Goal: Transaction & Acquisition: Obtain resource

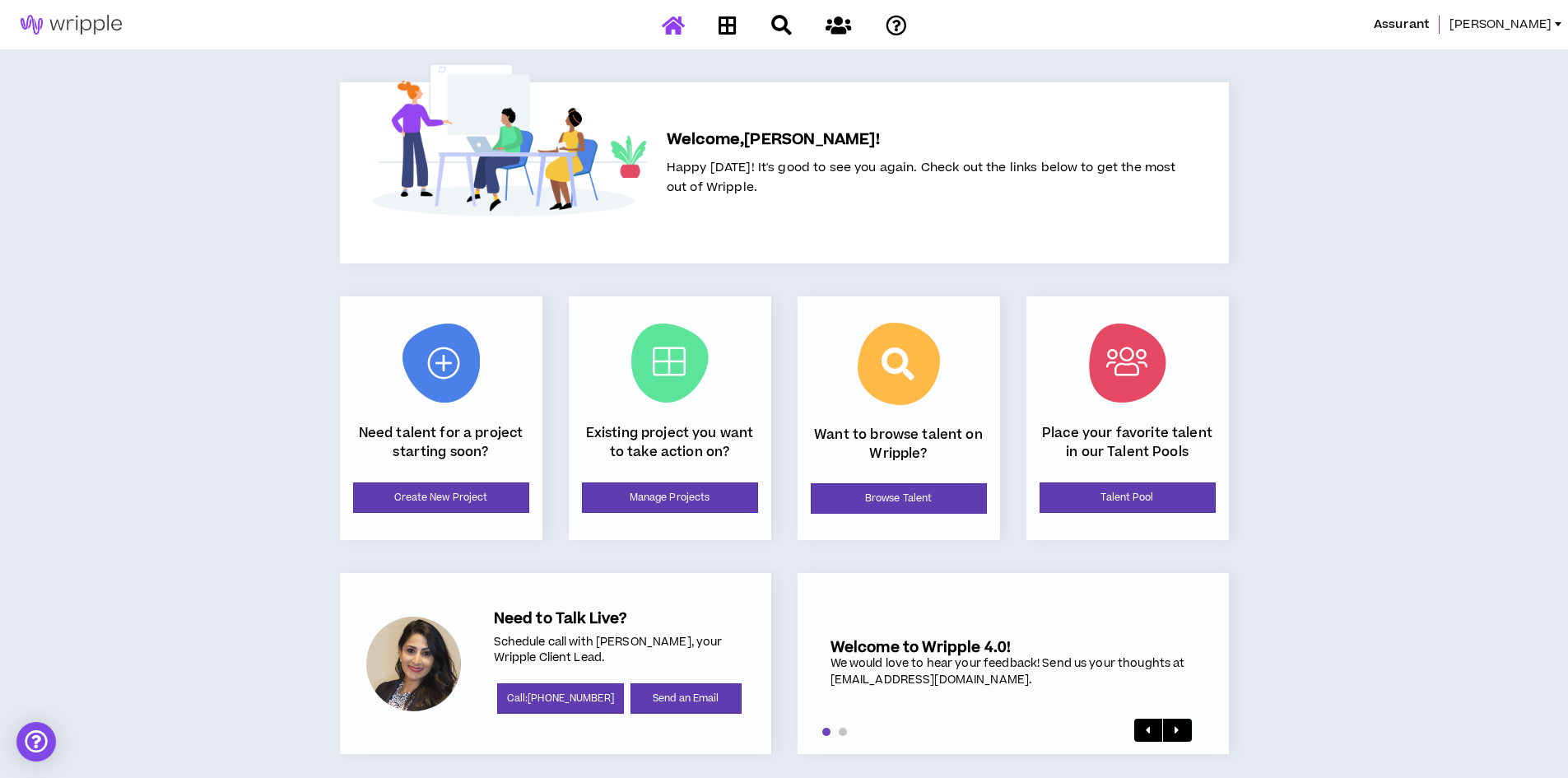
click at [1551, 20] on link "[PERSON_NAME]" at bounding box center [1508, 24] width 118 height 18
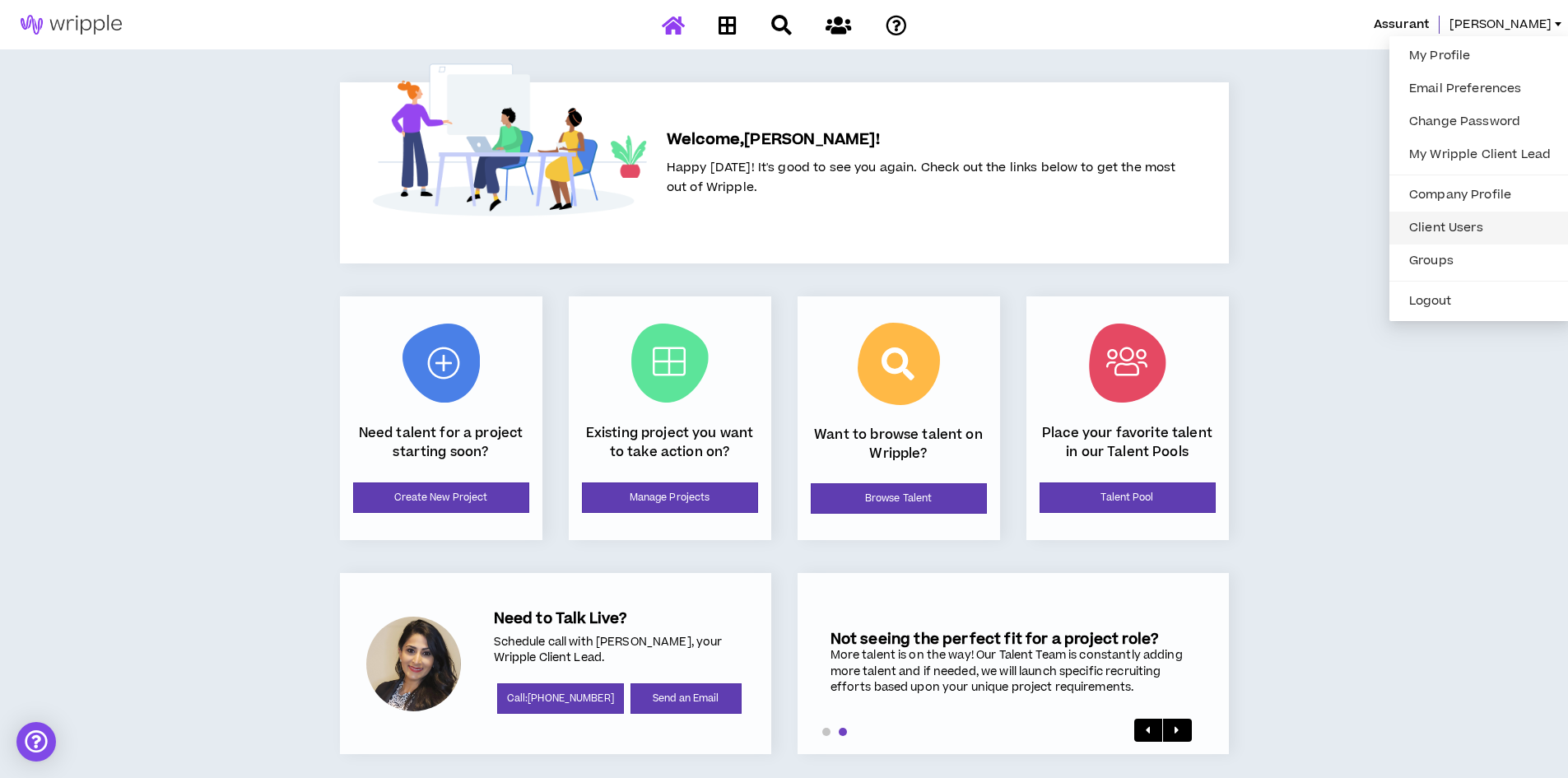
click at [1437, 222] on link "Client Users" at bounding box center [1479, 227] width 161 height 25
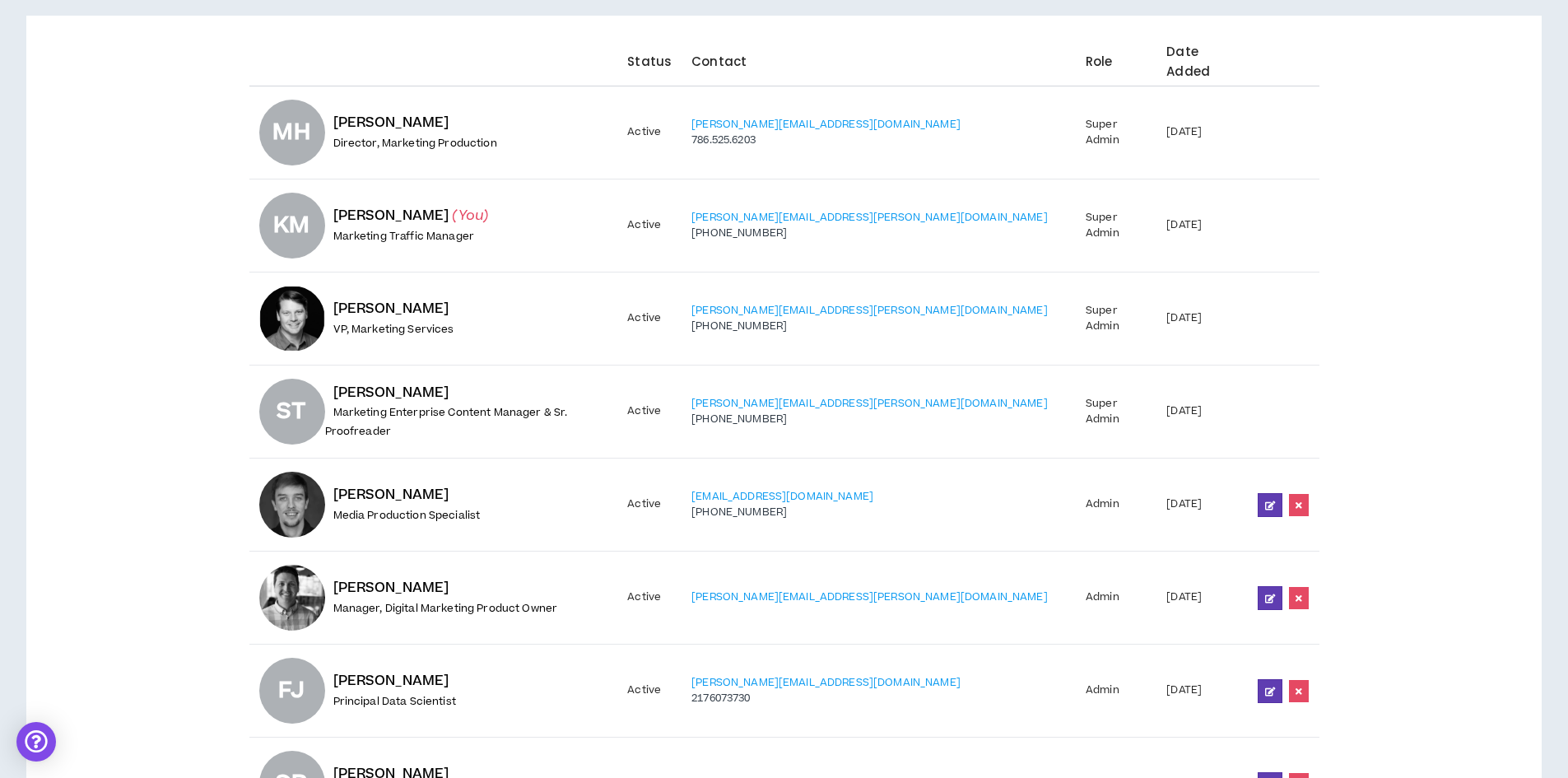
scroll to position [39, 0]
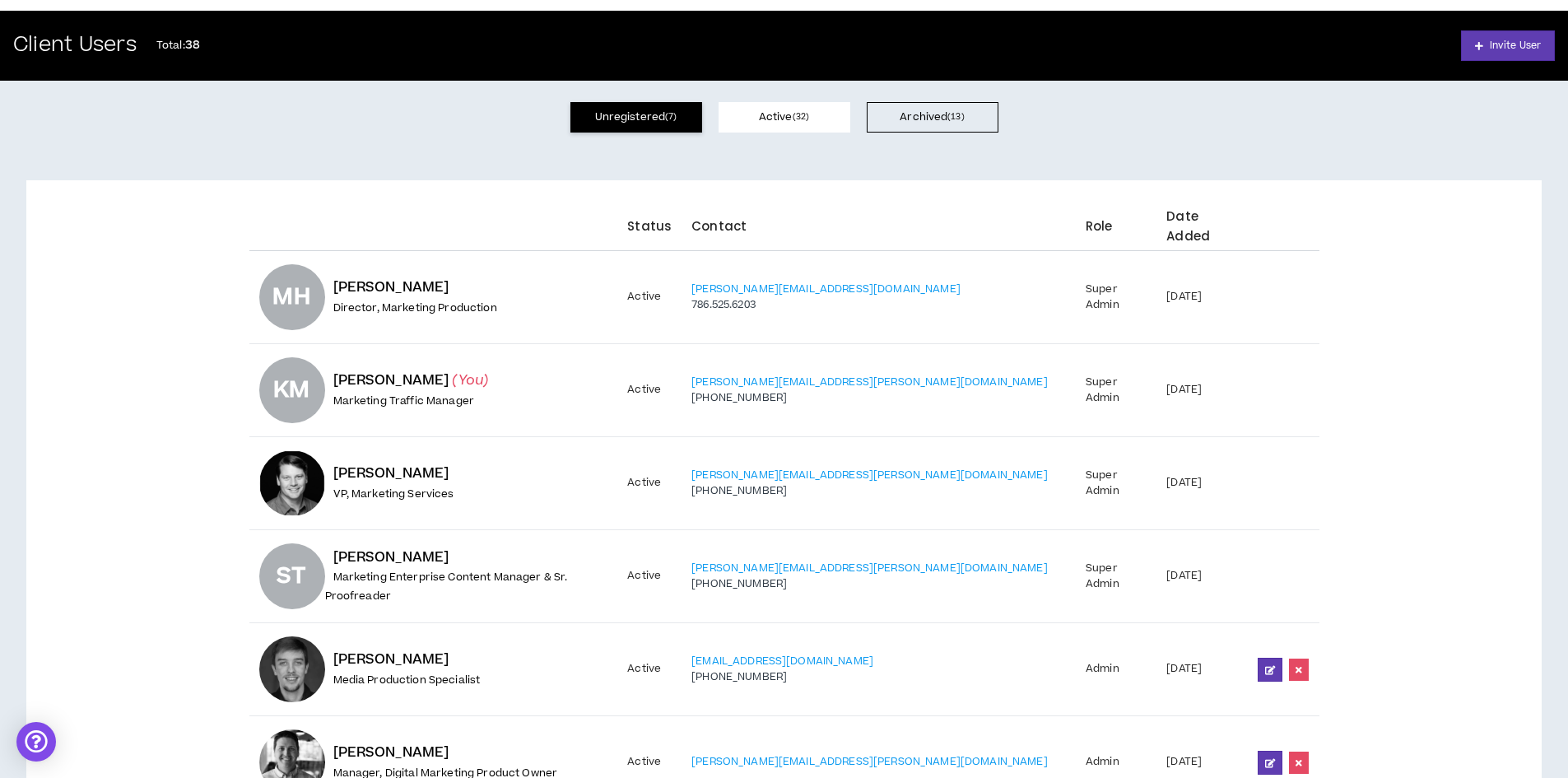
click at [617, 111] on button "Unregistered ( 7 )" at bounding box center [635, 117] width 131 height 31
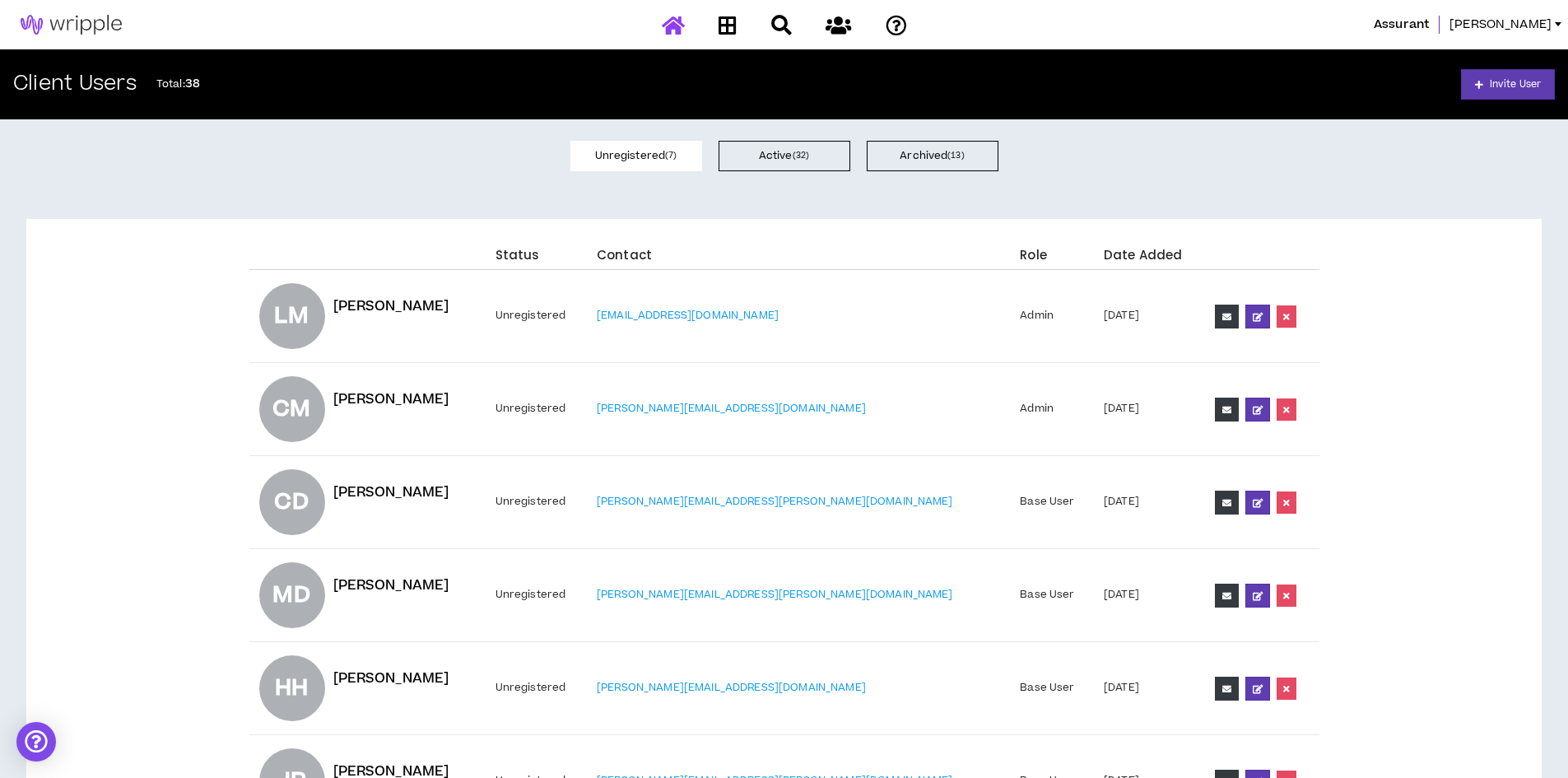
click at [671, 26] on icon at bounding box center [673, 25] width 23 height 20
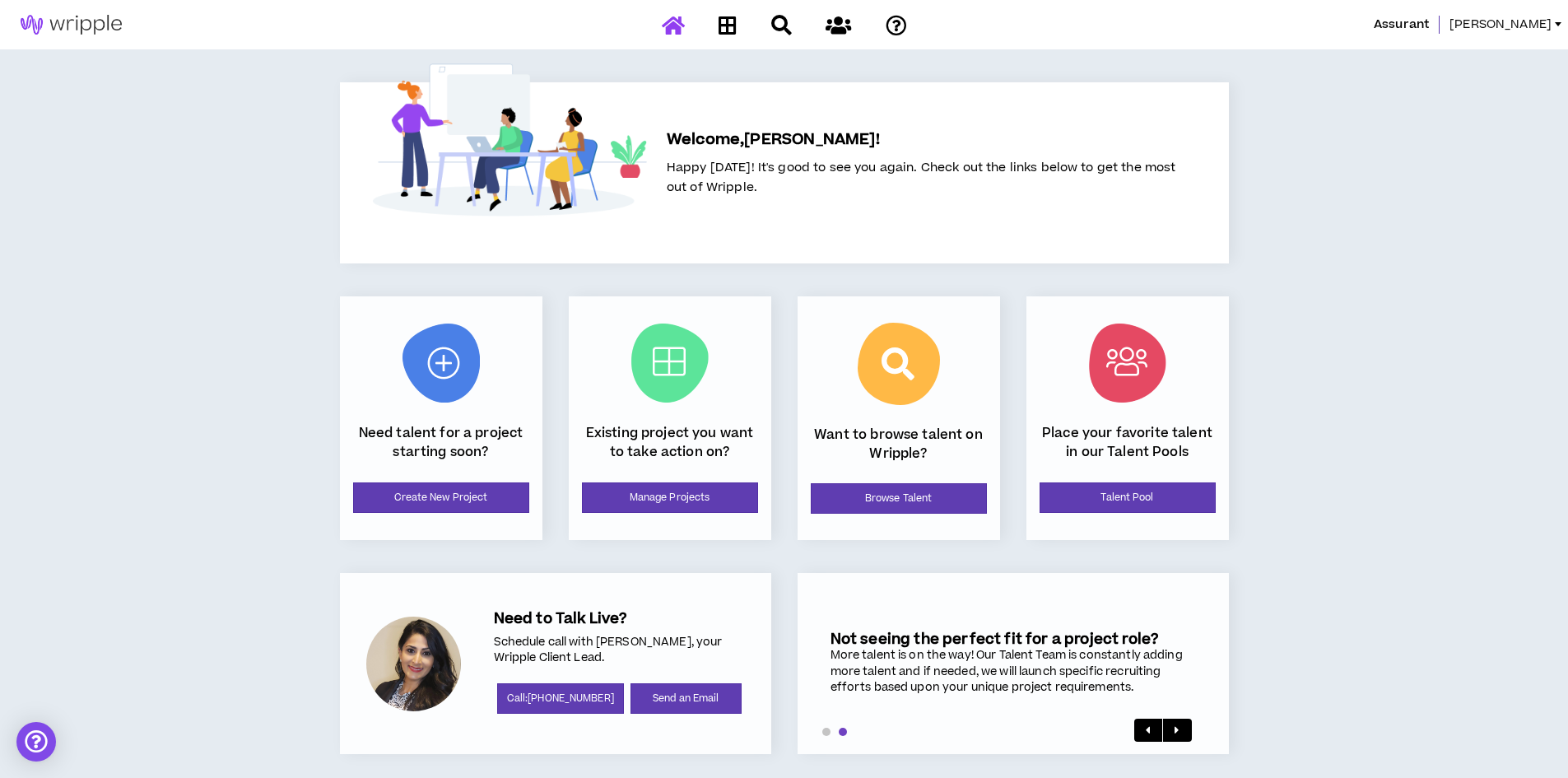
click at [1539, 26] on span "[PERSON_NAME]" at bounding box center [1501, 24] width 102 height 18
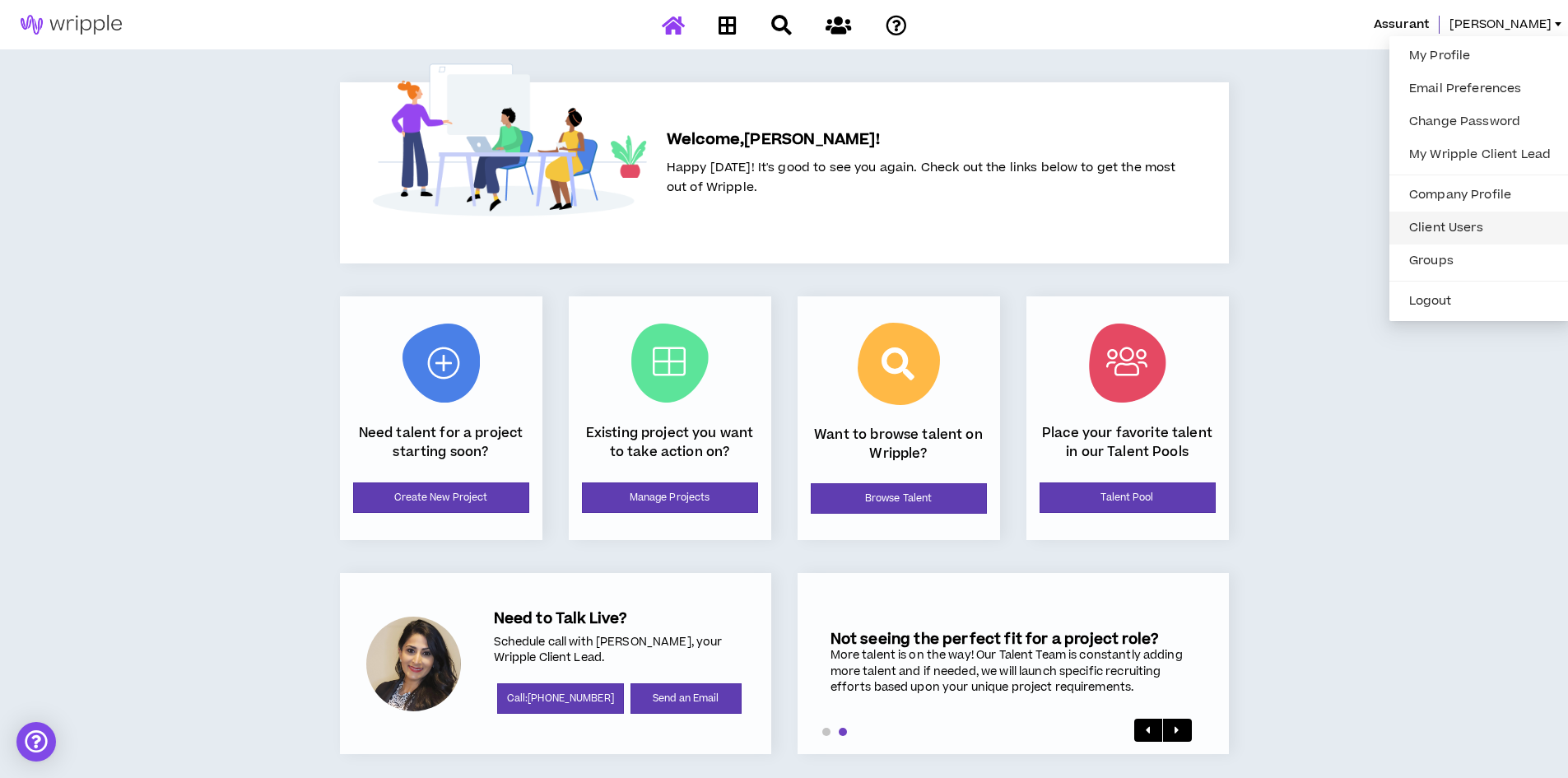
click at [1439, 220] on link "Client Users" at bounding box center [1479, 227] width 161 height 25
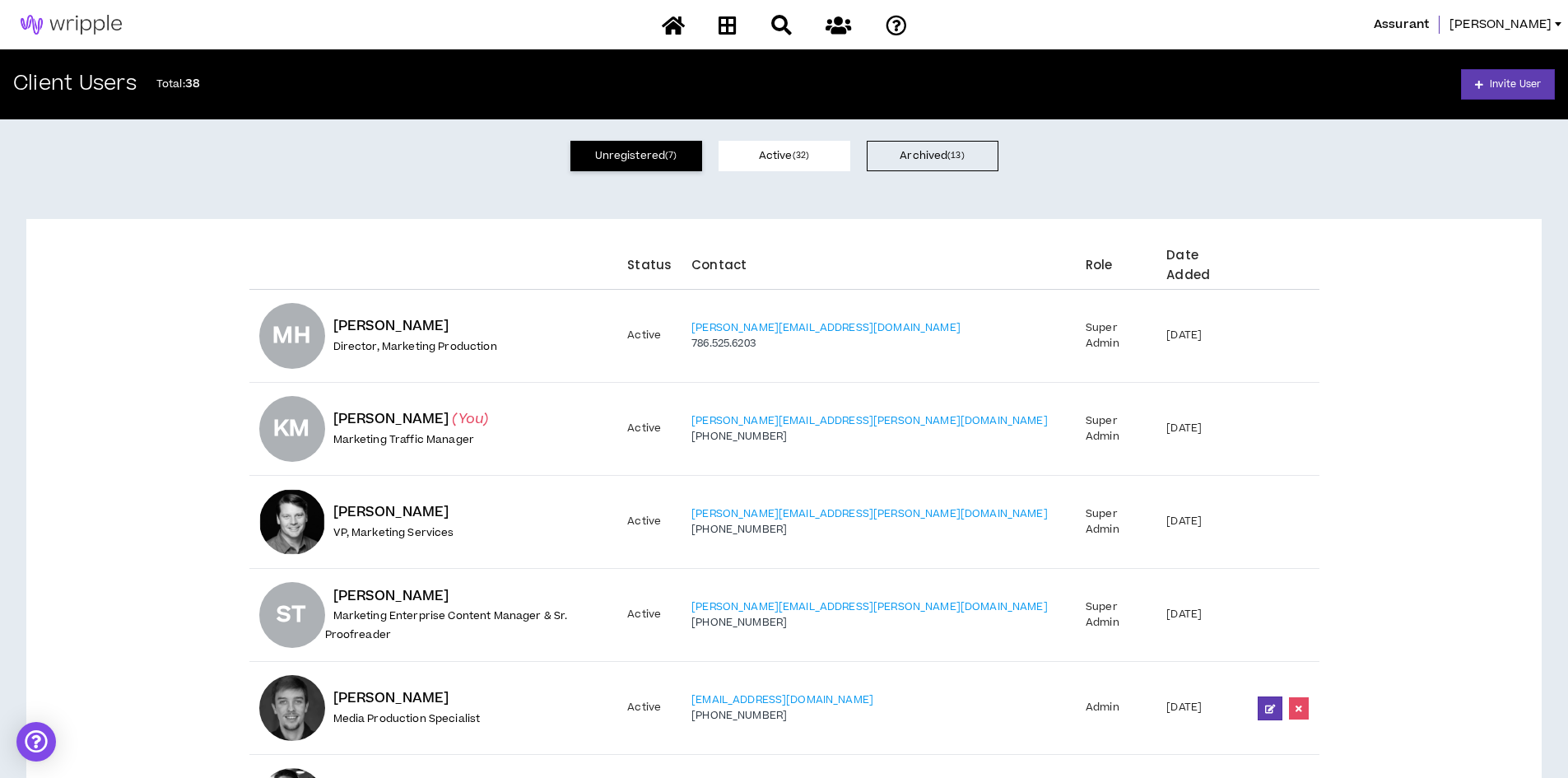
click at [624, 157] on button "Unregistered ( 7 )" at bounding box center [635, 156] width 131 height 31
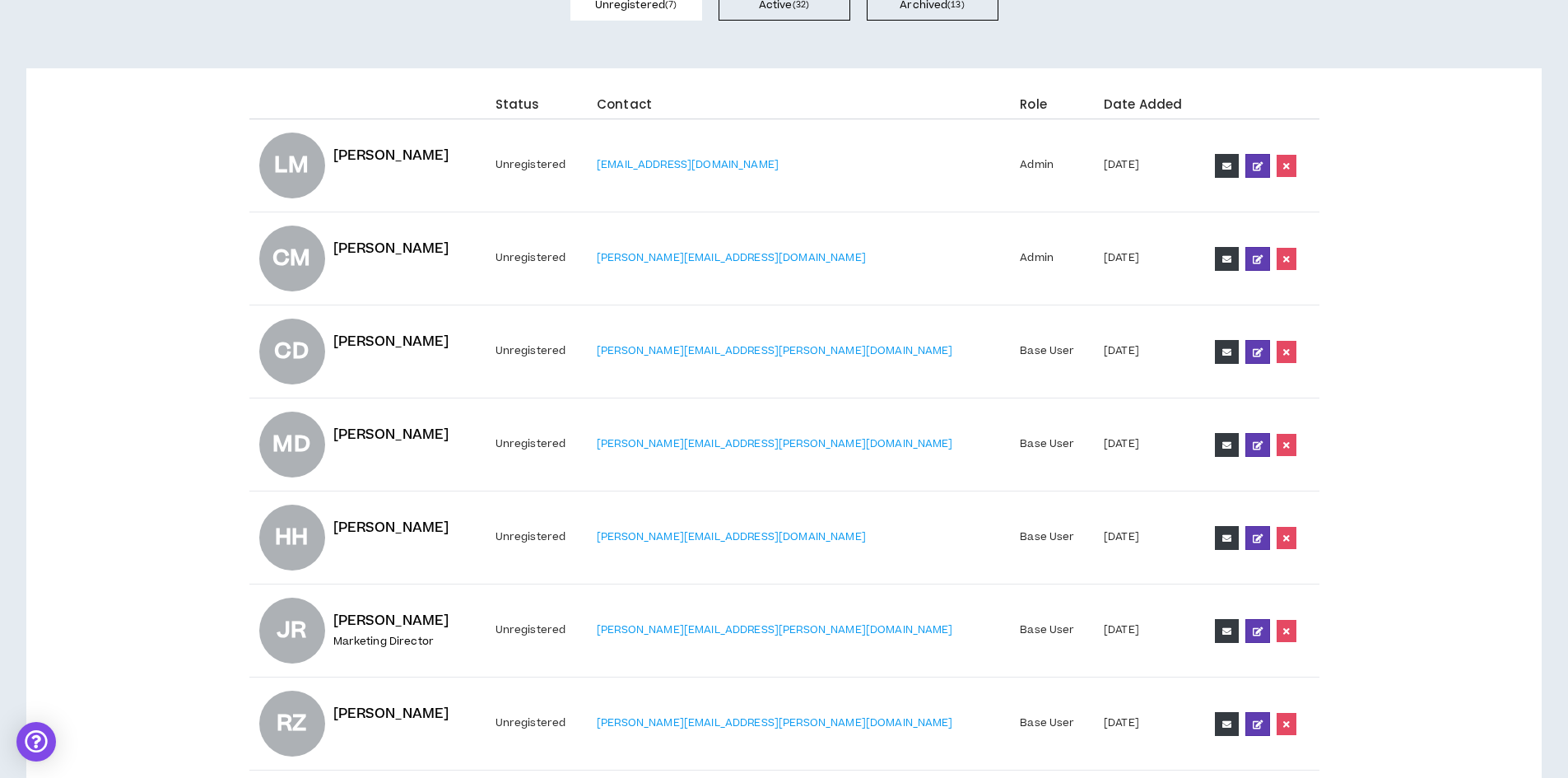
scroll to position [165, 0]
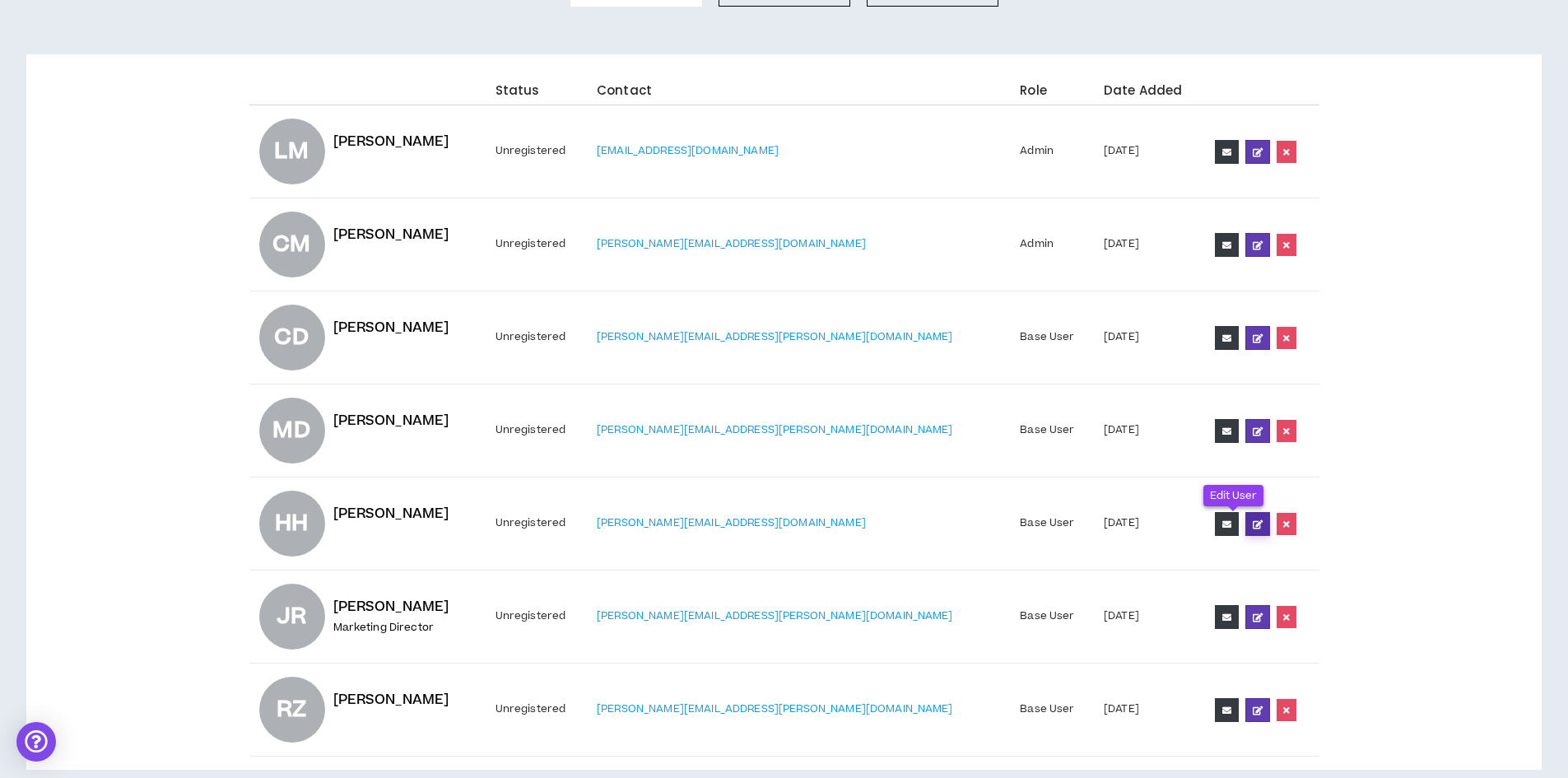
click at [1246, 526] on link at bounding box center [1258, 524] width 25 height 24
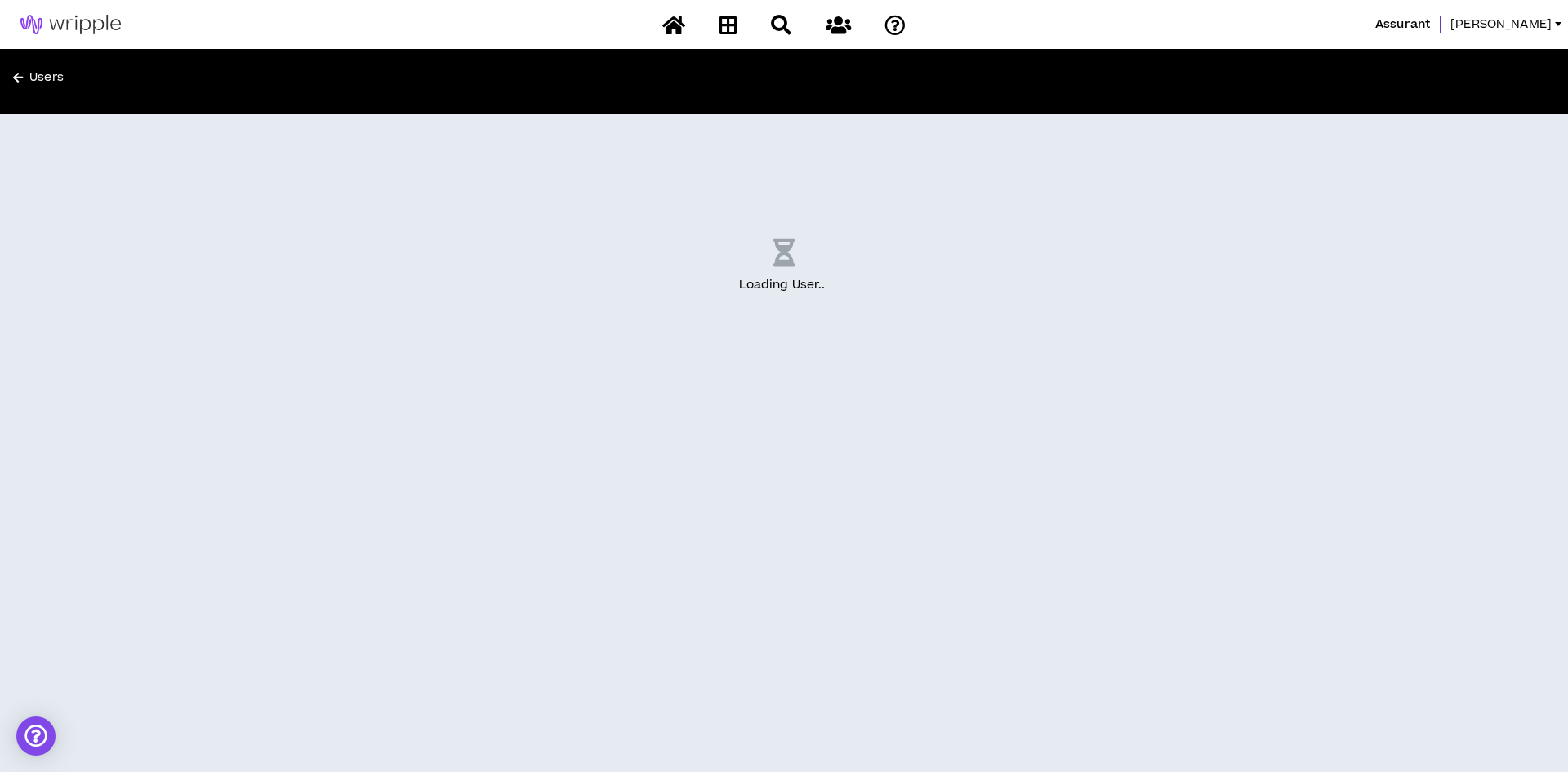
select select "US"
select select "*"
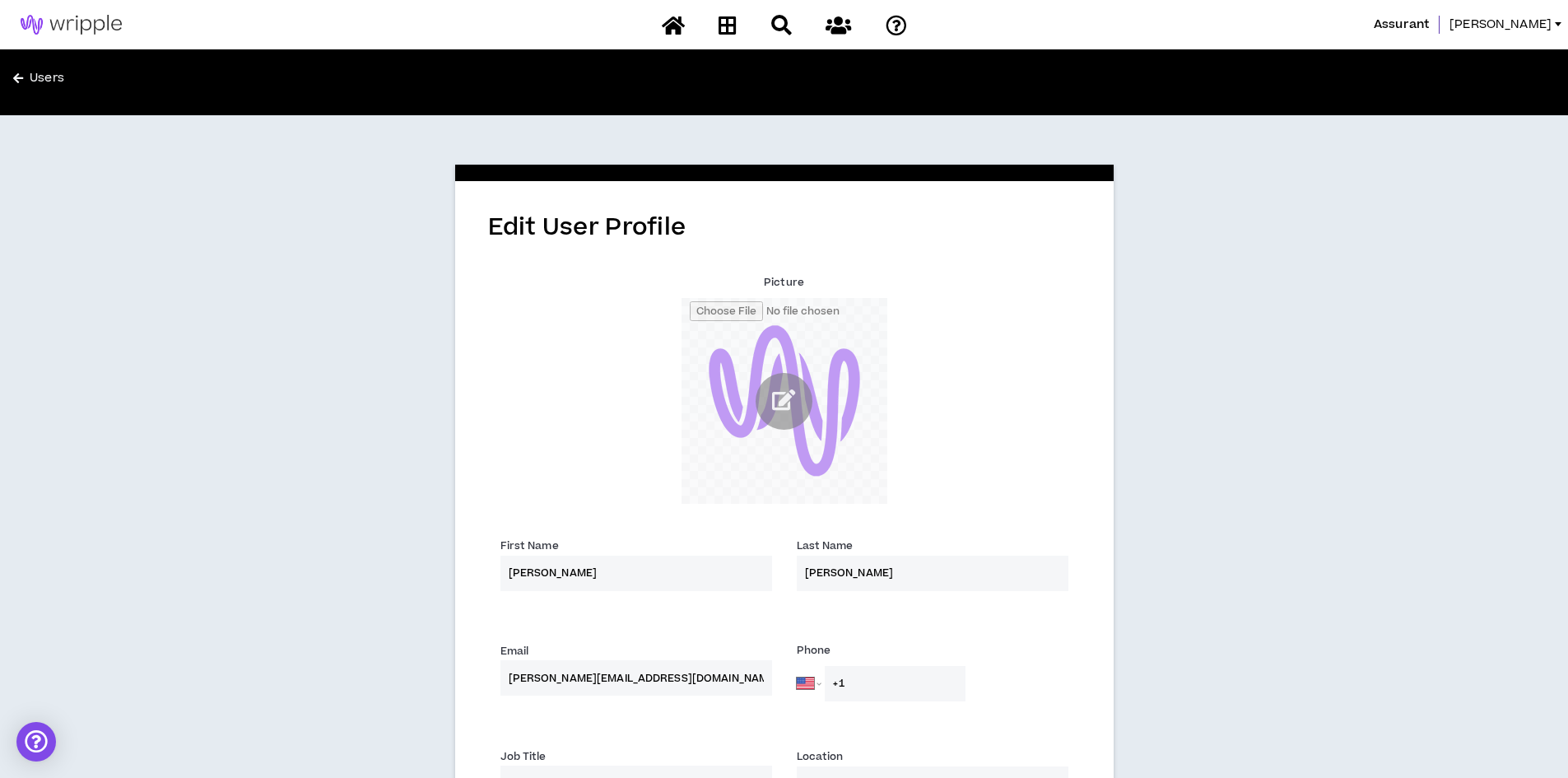
click at [47, 71] on link "Users" at bounding box center [402, 82] width 778 height 26
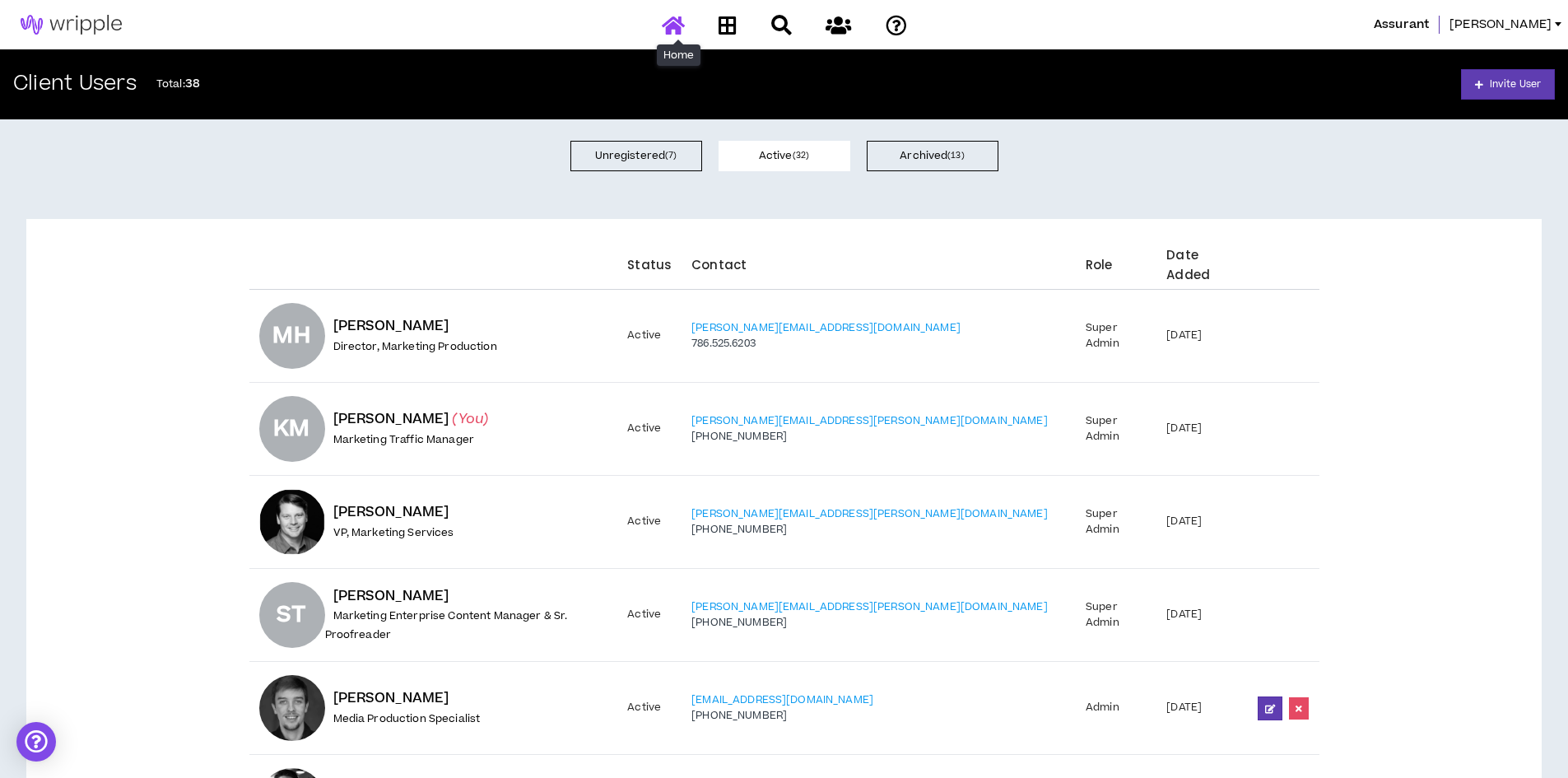
click at [681, 23] on icon at bounding box center [673, 25] width 23 height 20
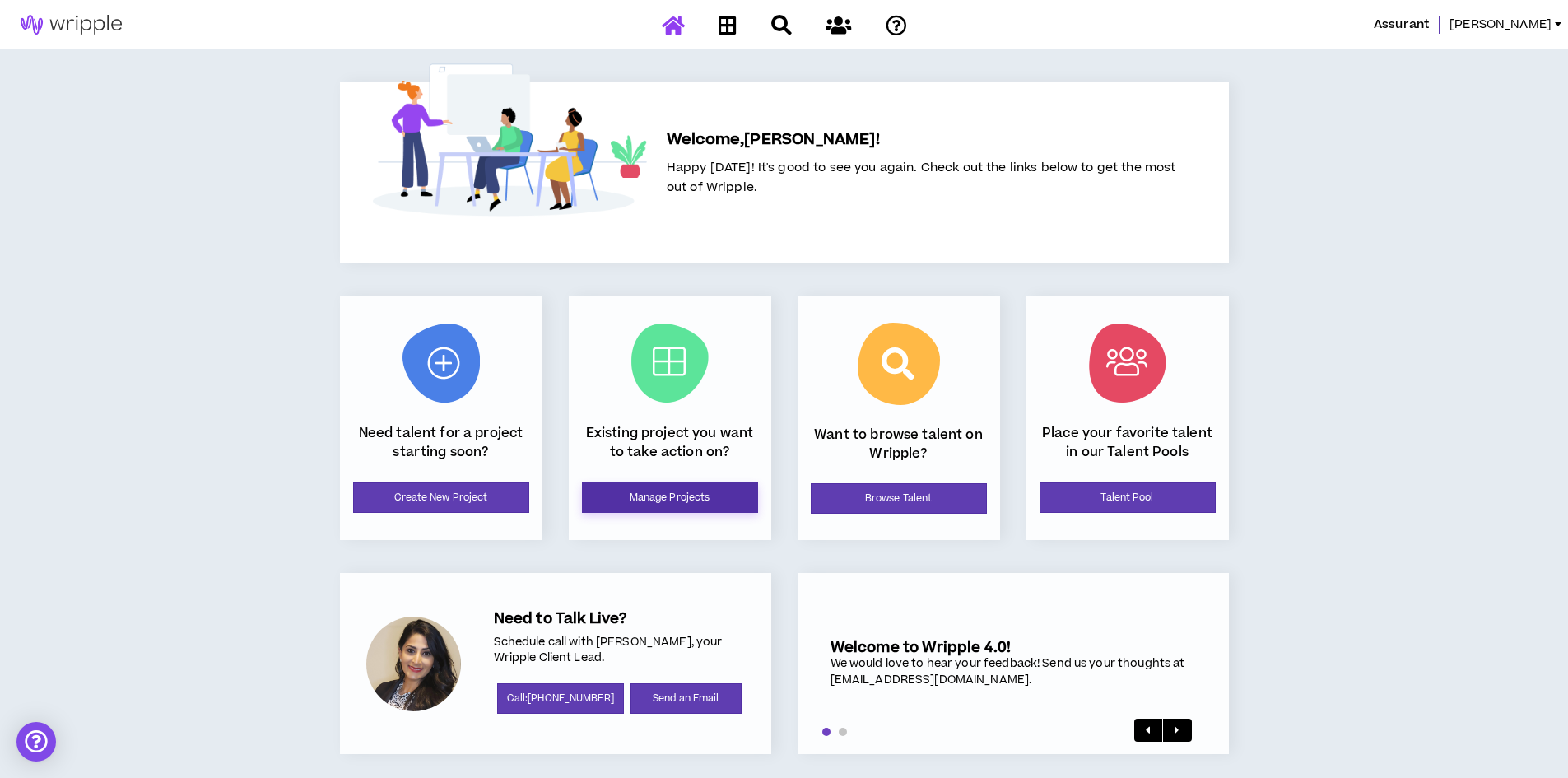
click at [673, 497] on link "Manage Projects" at bounding box center [670, 498] width 176 height 31
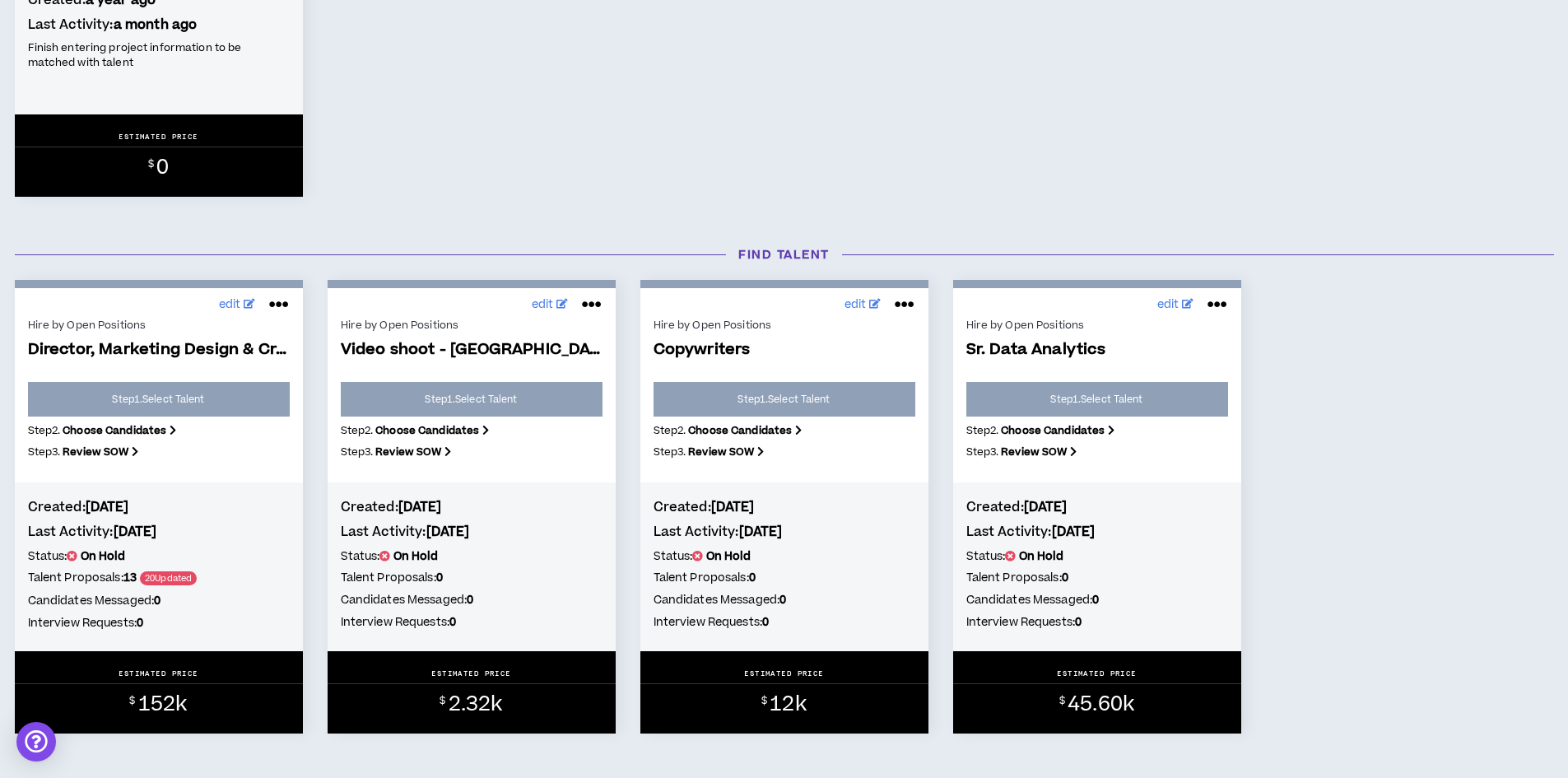
scroll to position [576, 0]
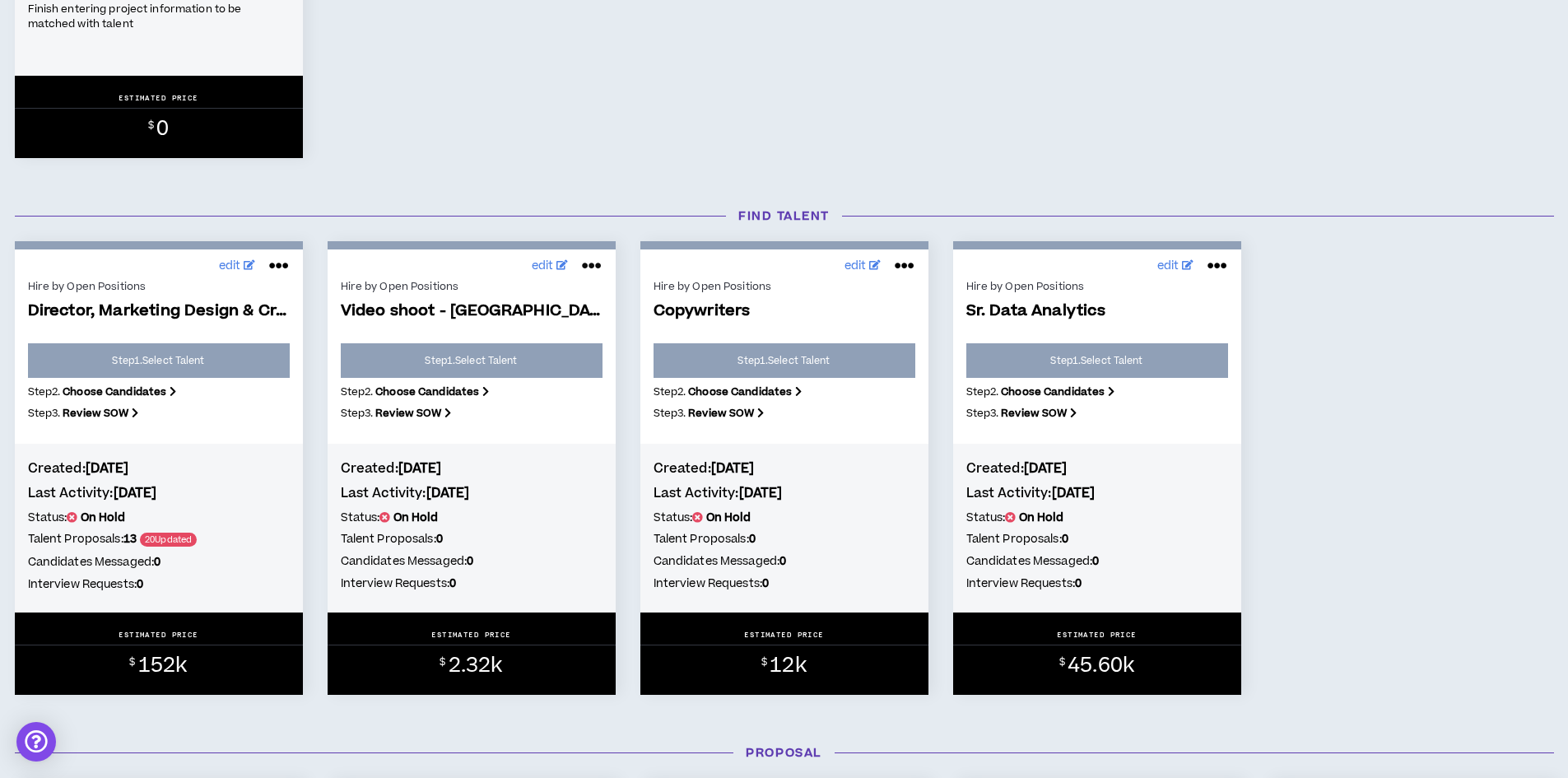
click at [596, 263] on icon at bounding box center [592, 266] width 20 height 26
click at [540, 256] on link "edit" at bounding box center [549, 266] width 46 height 25
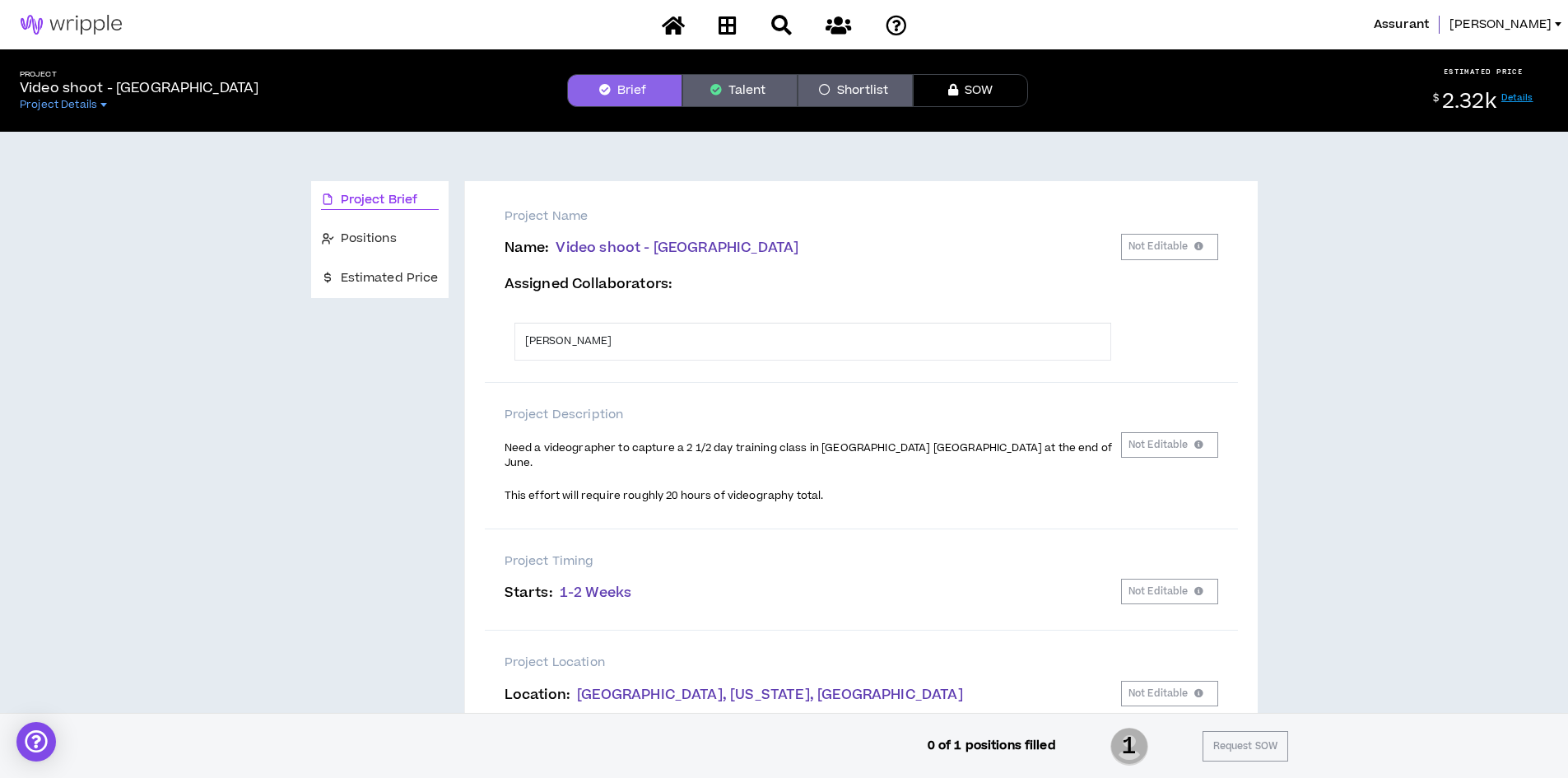
click at [1527, 90] on div "$ 2.32k Details" at bounding box center [1483, 102] width 157 height 26
click at [1520, 95] on link "Details" at bounding box center [1517, 97] width 32 height 12
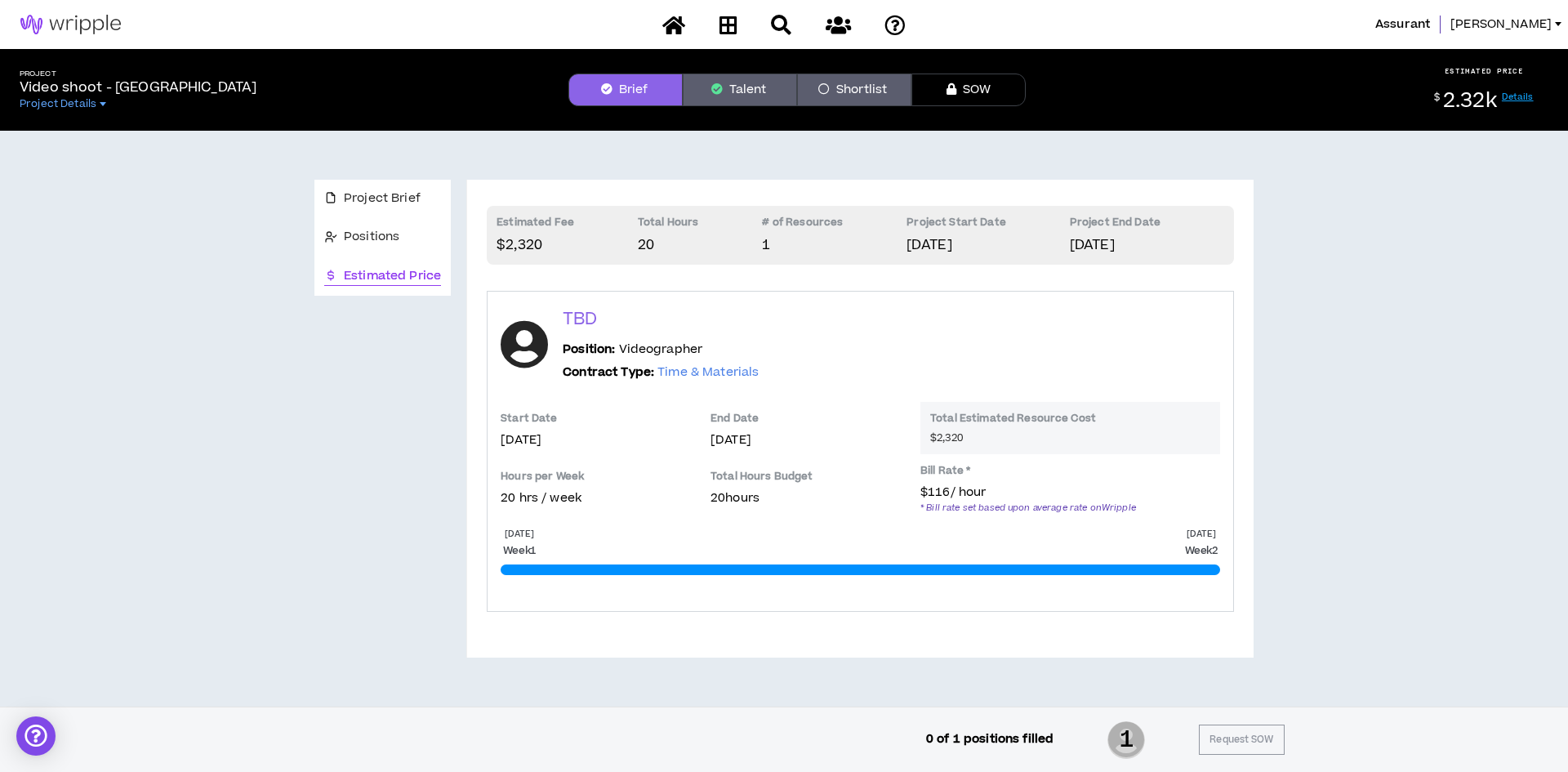
click at [1525, 93] on link "Details" at bounding box center [1518, 96] width 31 height 12
click at [1525, 90] on div "$ 2.32k Details" at bounding box center [1484, 101] width 155 height 26
click at [1524, 93] on link "Details" at bounding box center [1518, 96] width 31 height 12
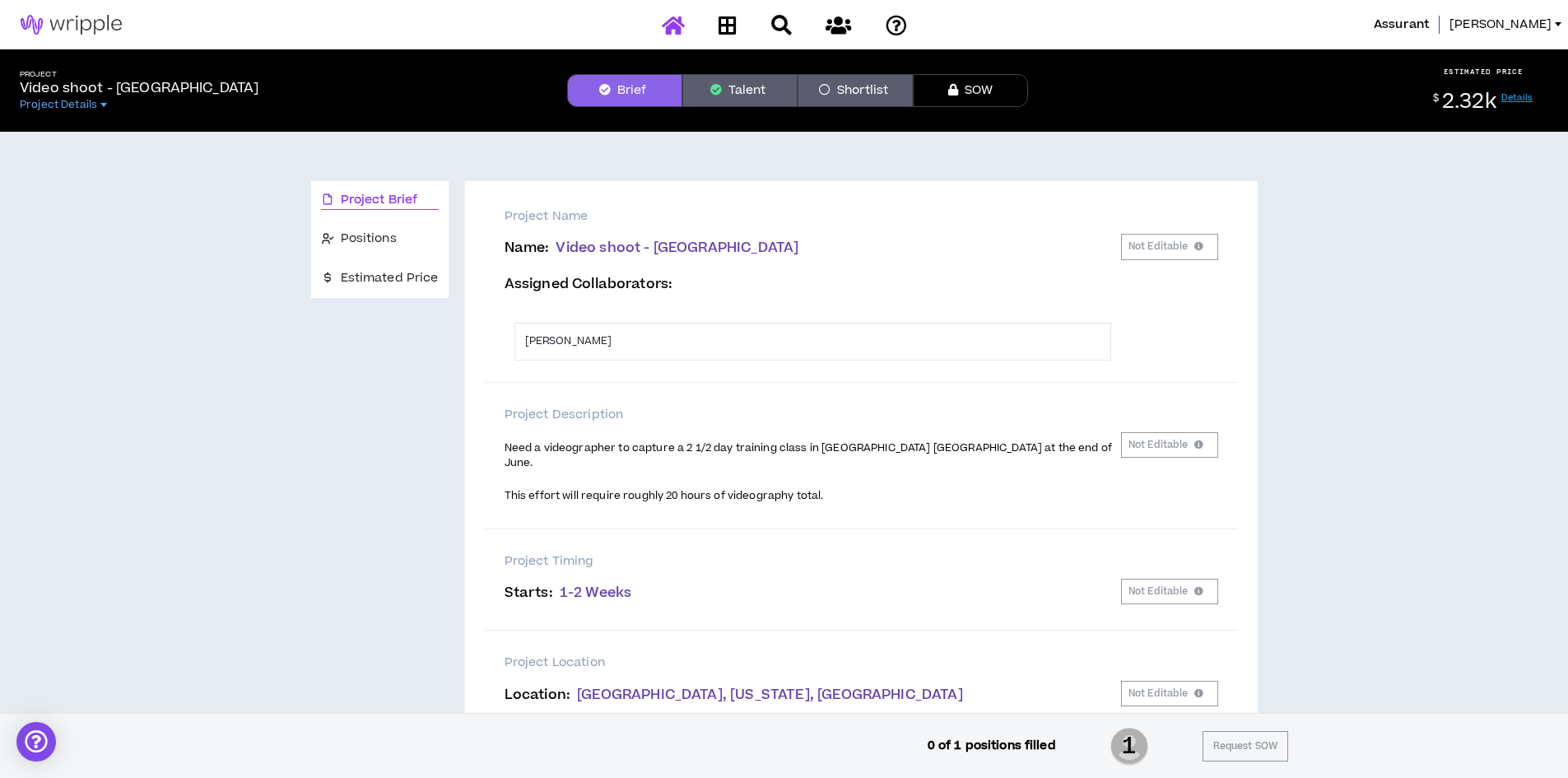
click at [675, 20] on icon at bounding box center [673, 25] width 23 height 20
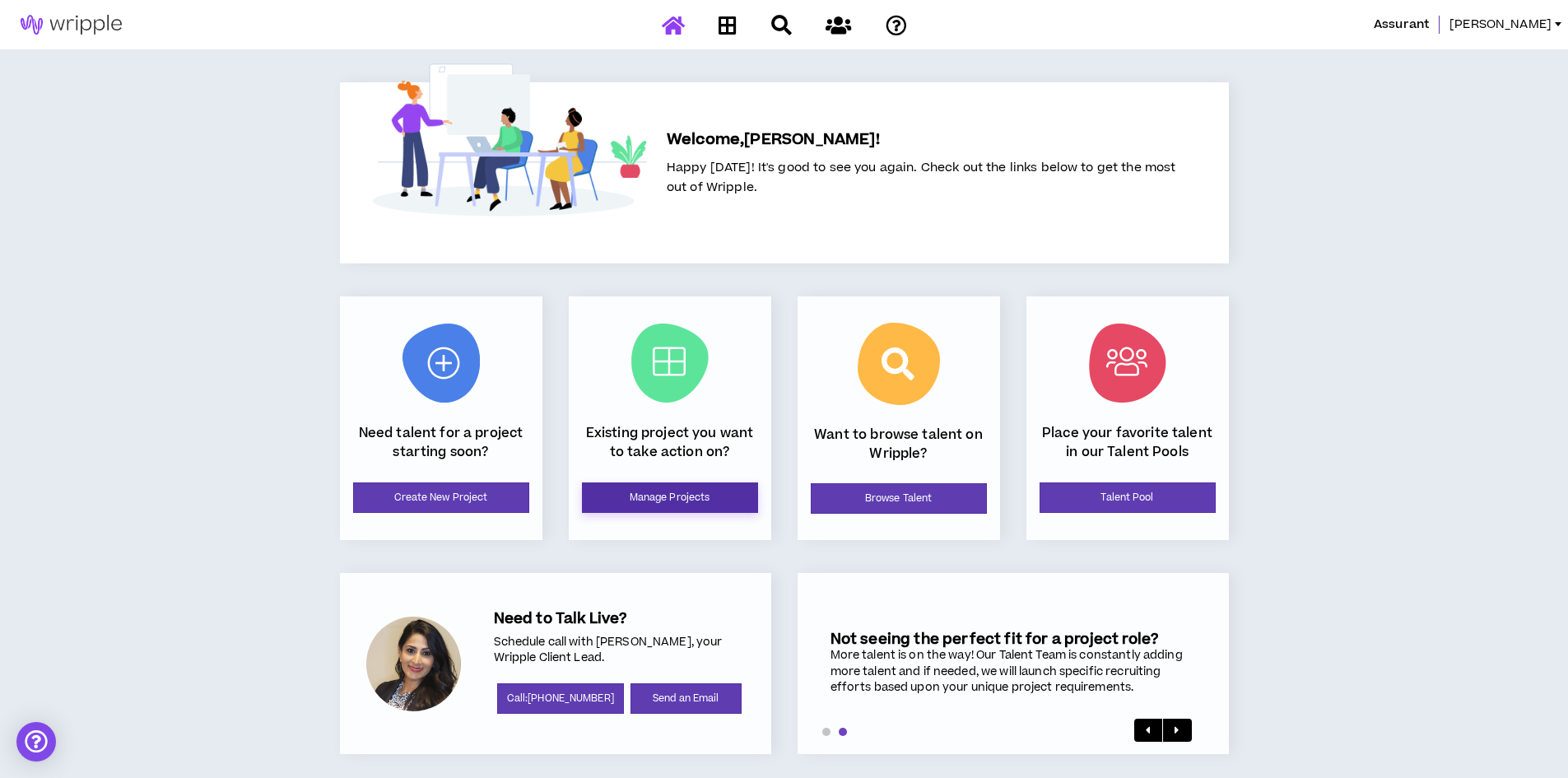
click at [632, 498] on link "Manage Projects" at bounding box center [670, 498] width 176 height 31
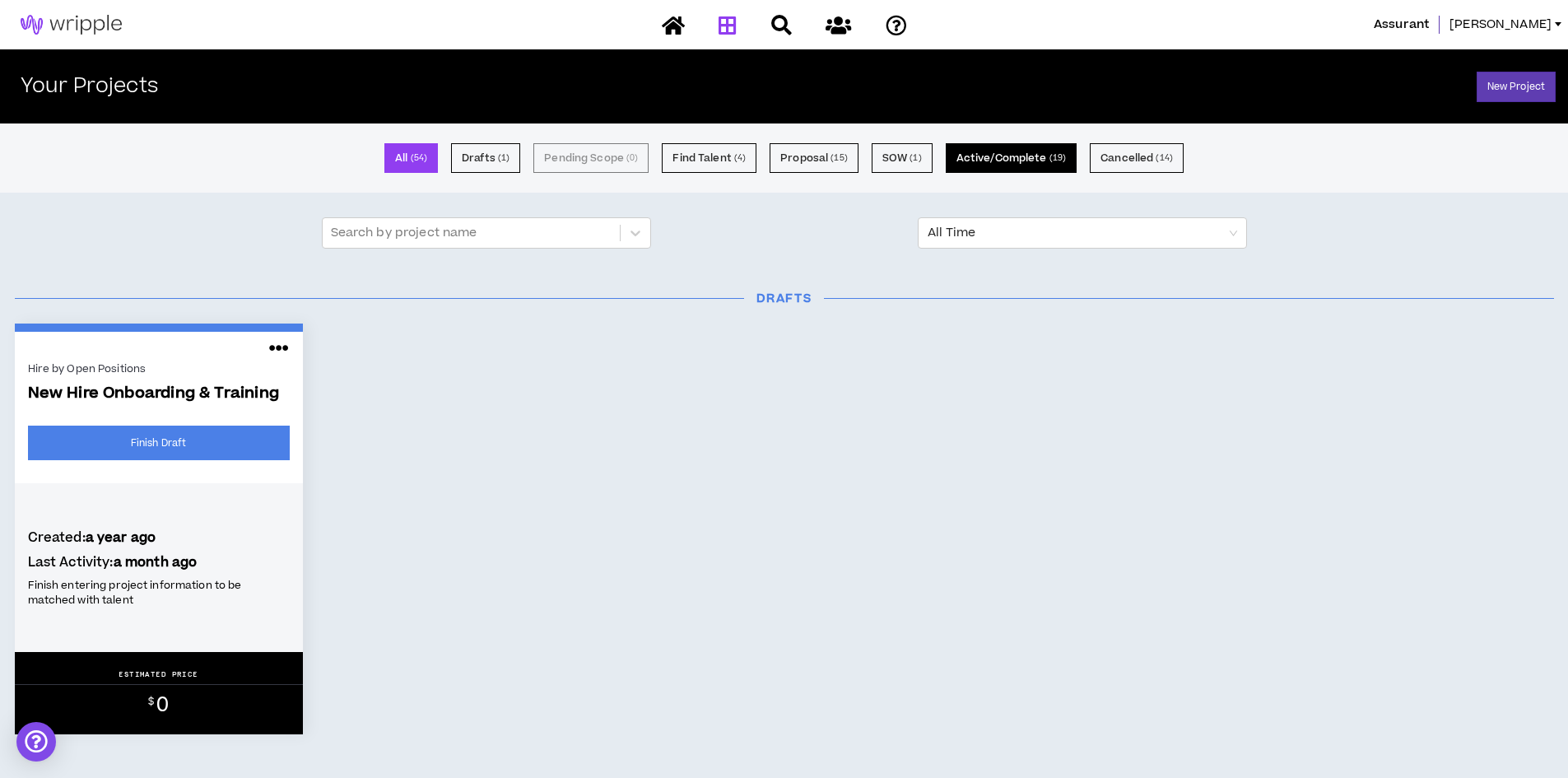
click at [996, 164] on button "Active/Complete ( 19 )" at bounding box center [1011, 158] width 130 height 30
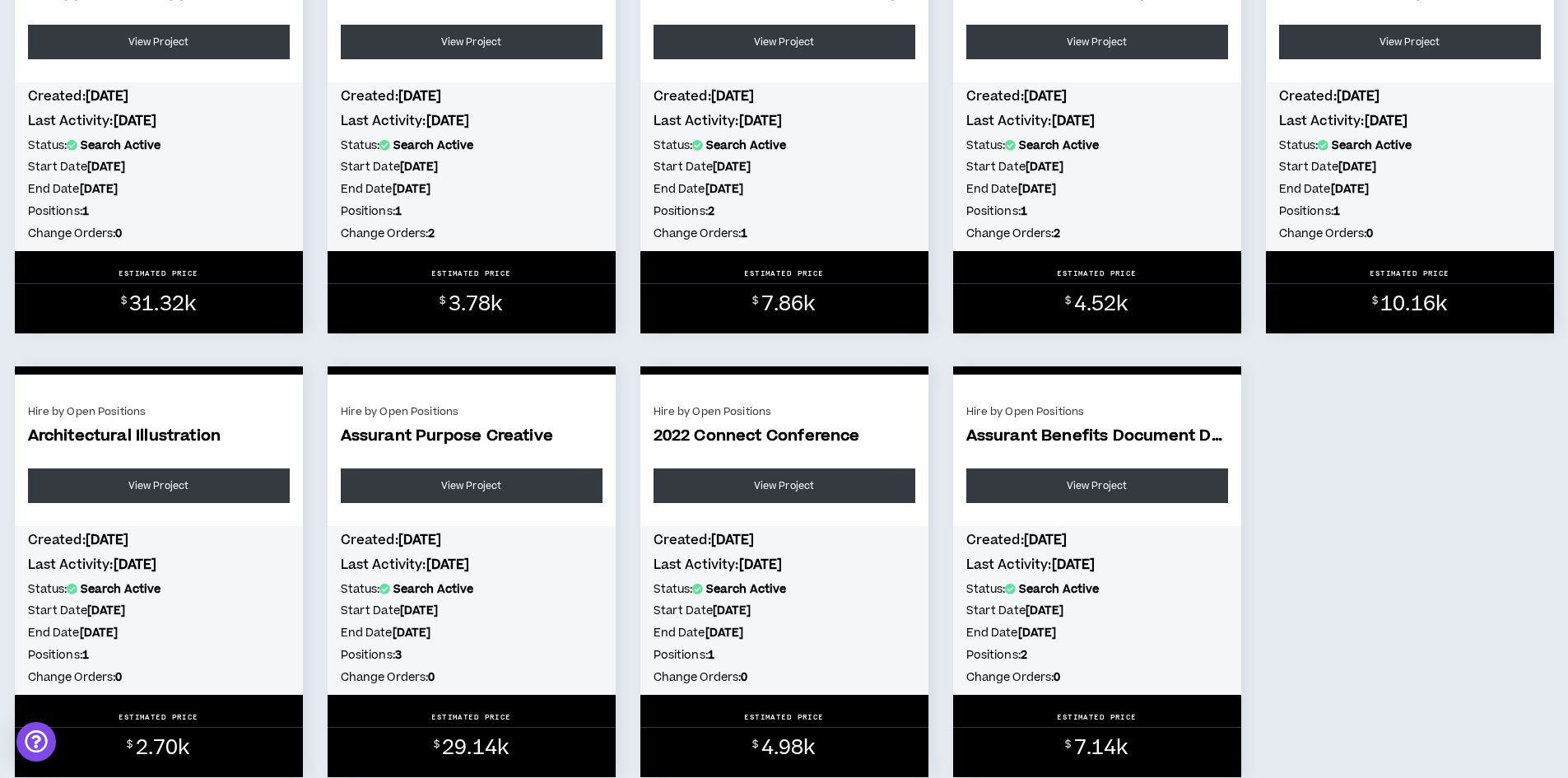
scroll to position [1317, 0]
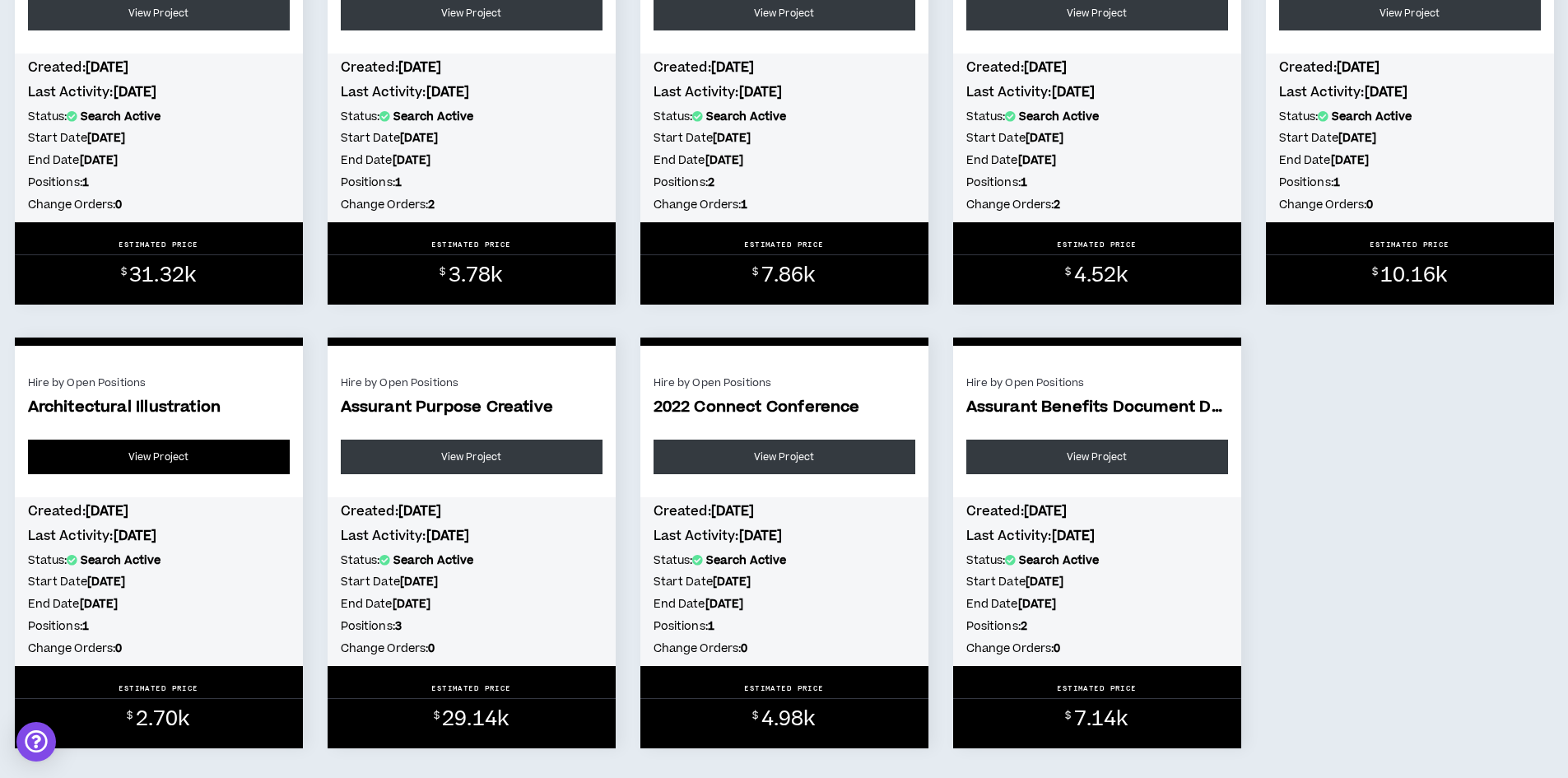
click at [187, 456] on link "View Project" at bounding box center [158, 457] width 262 height 34
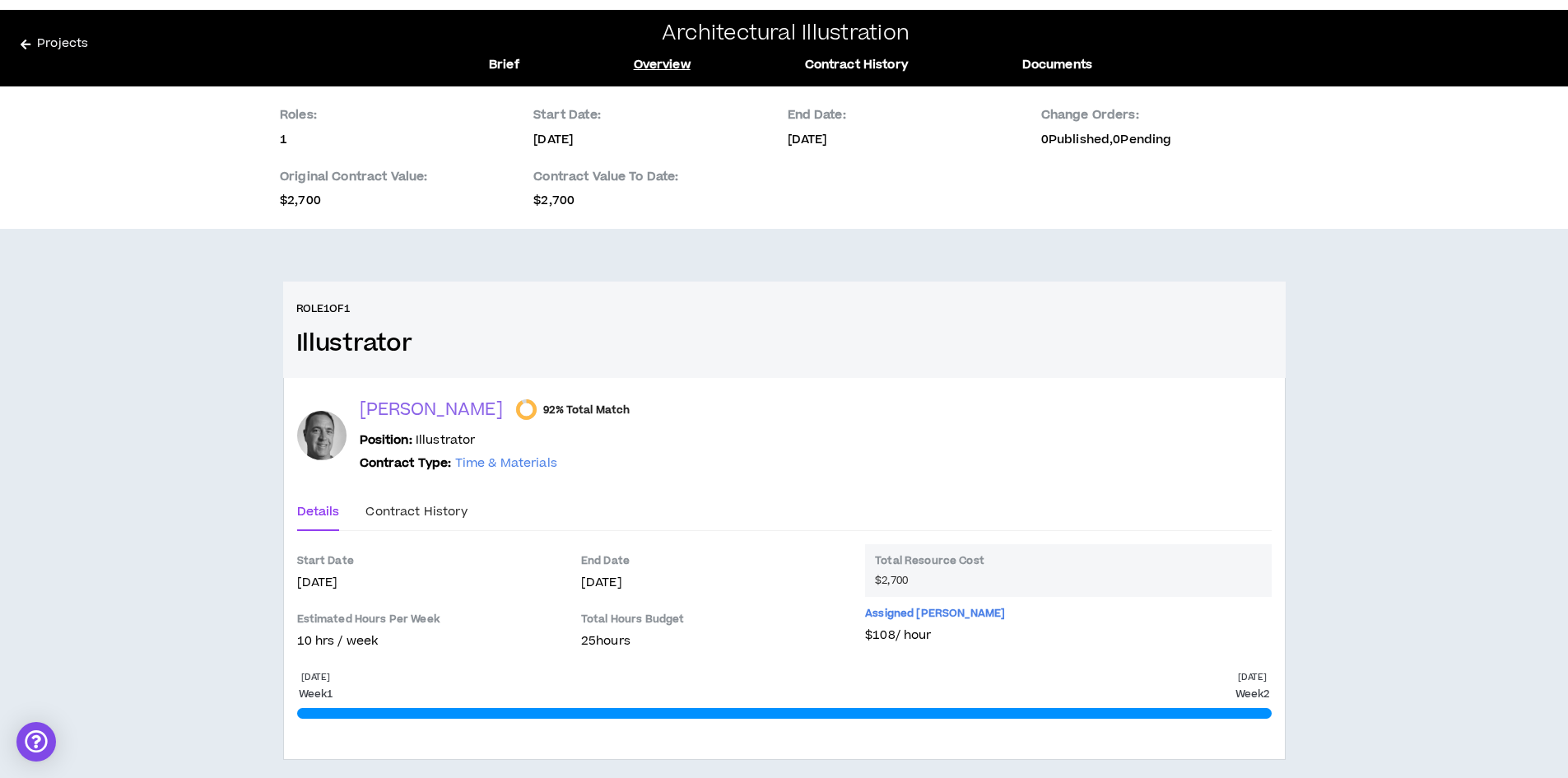
scroll to position [61, 0]
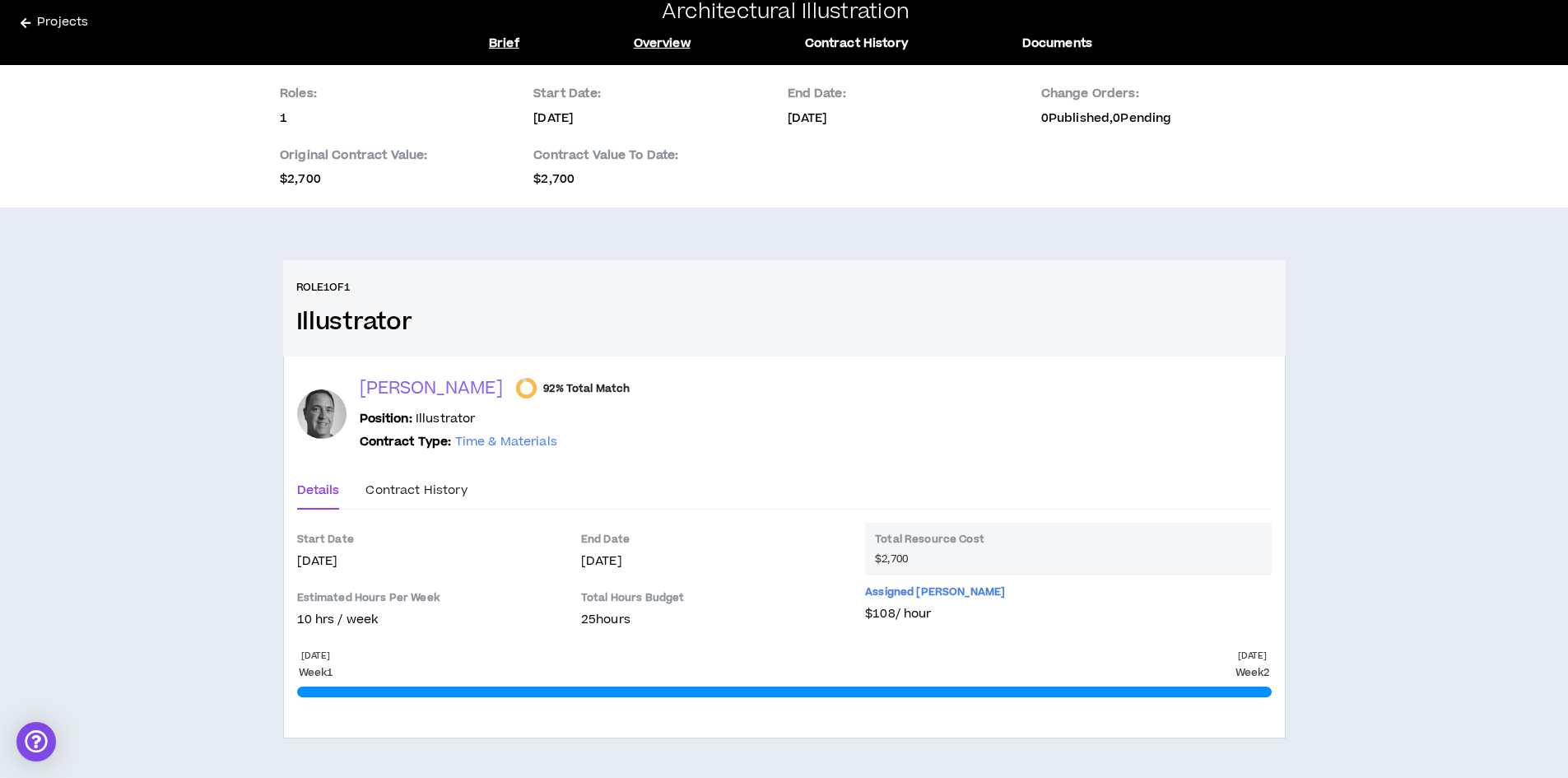
click at [513, 39] on link "Brief" at bounding box center [504, 43] width 31 height 18
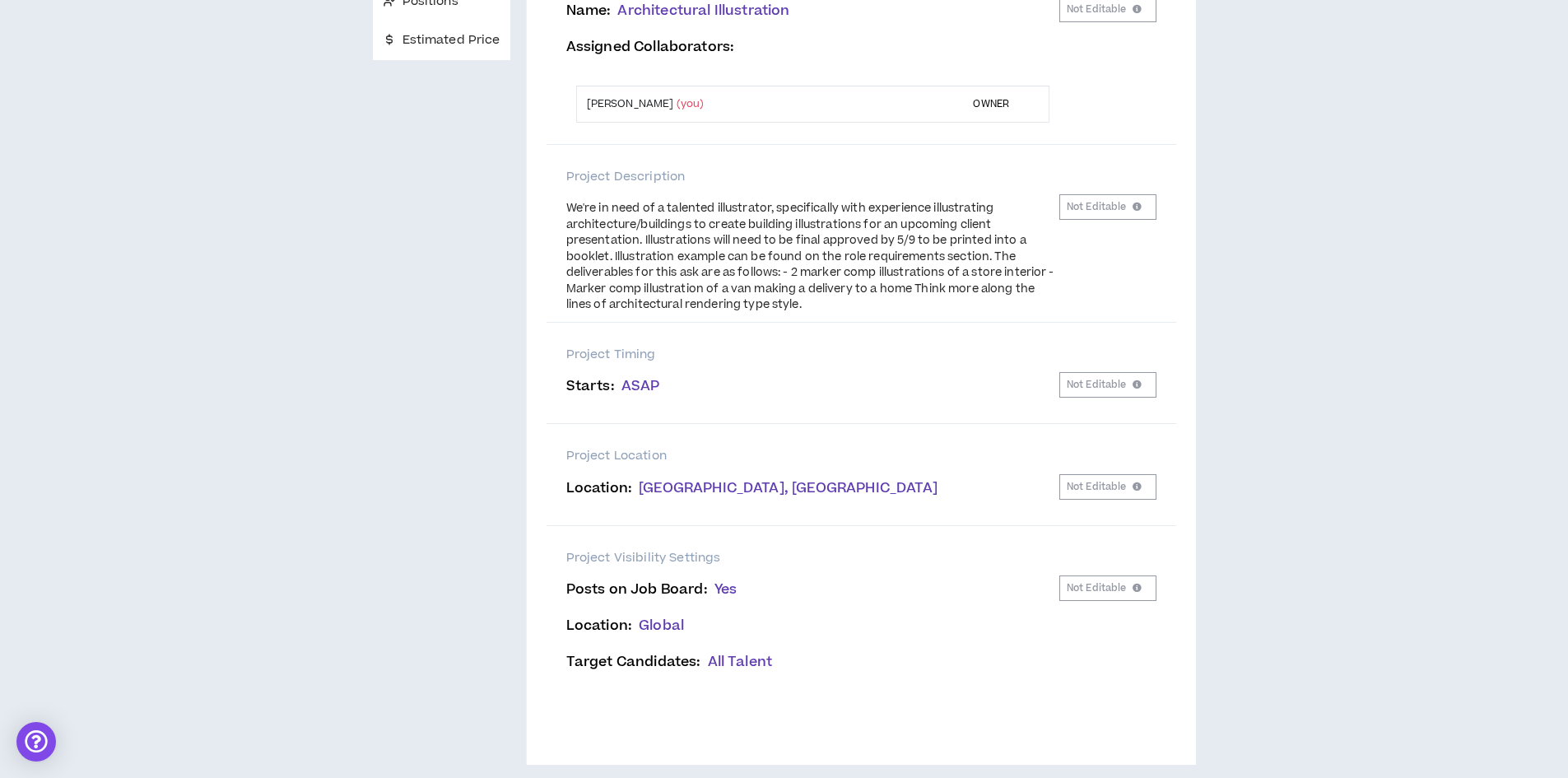
scroll to position [289, 0]
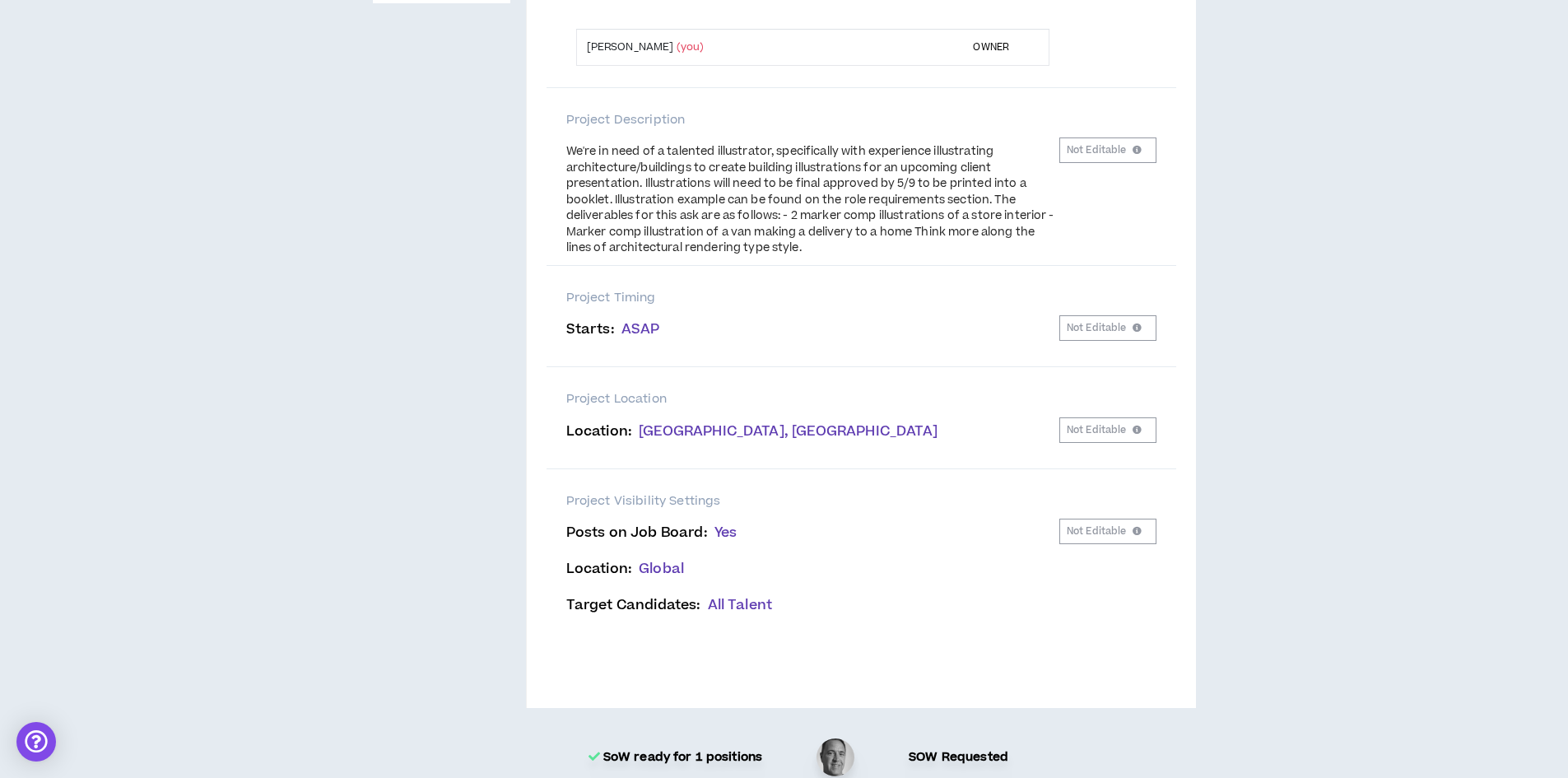
click at [419, 504] on div "Project Brief Positions Estimated Price" at bounding box center [442, 297] width 138 height 822
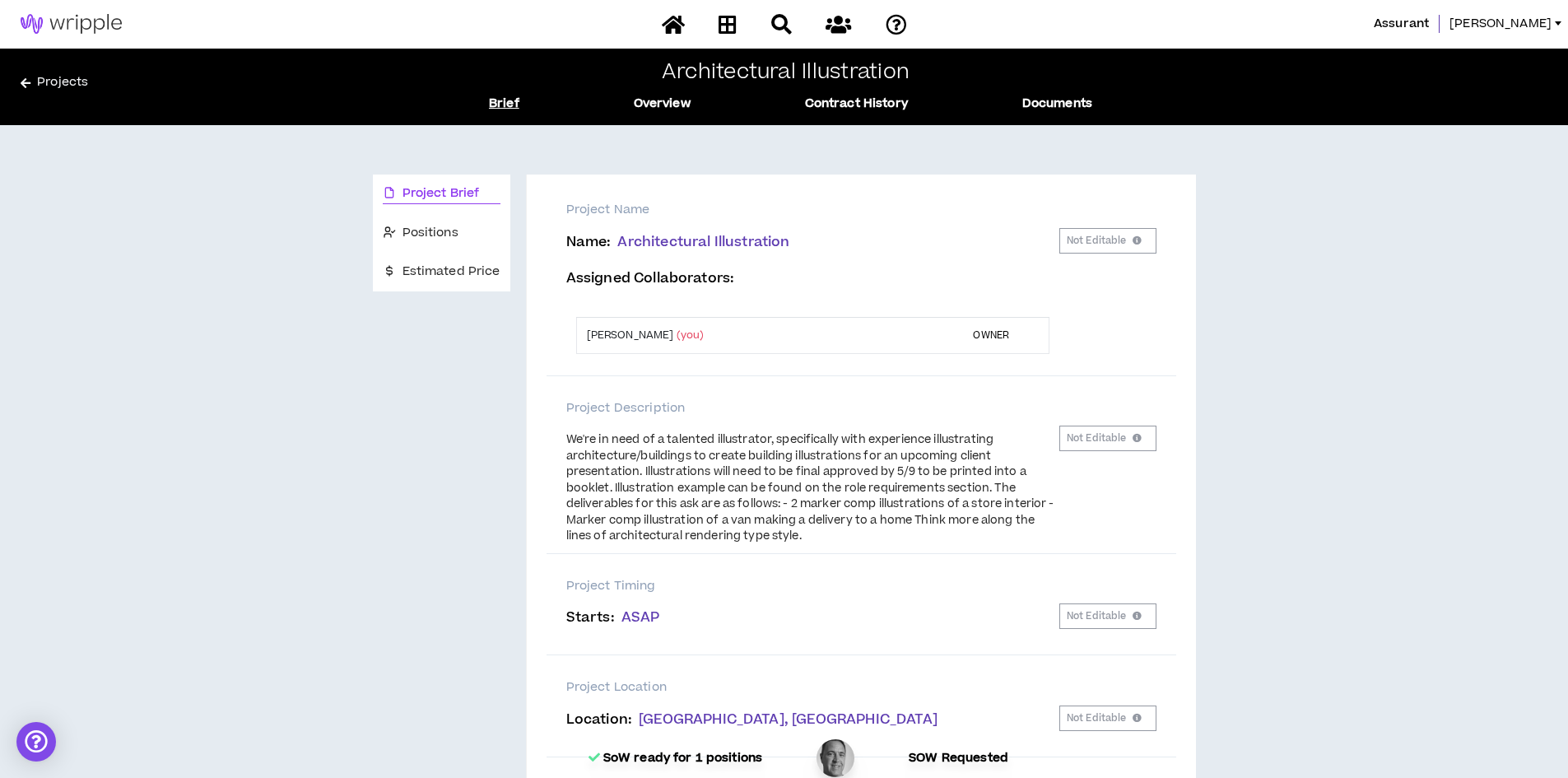
scroll to position [0, 0]
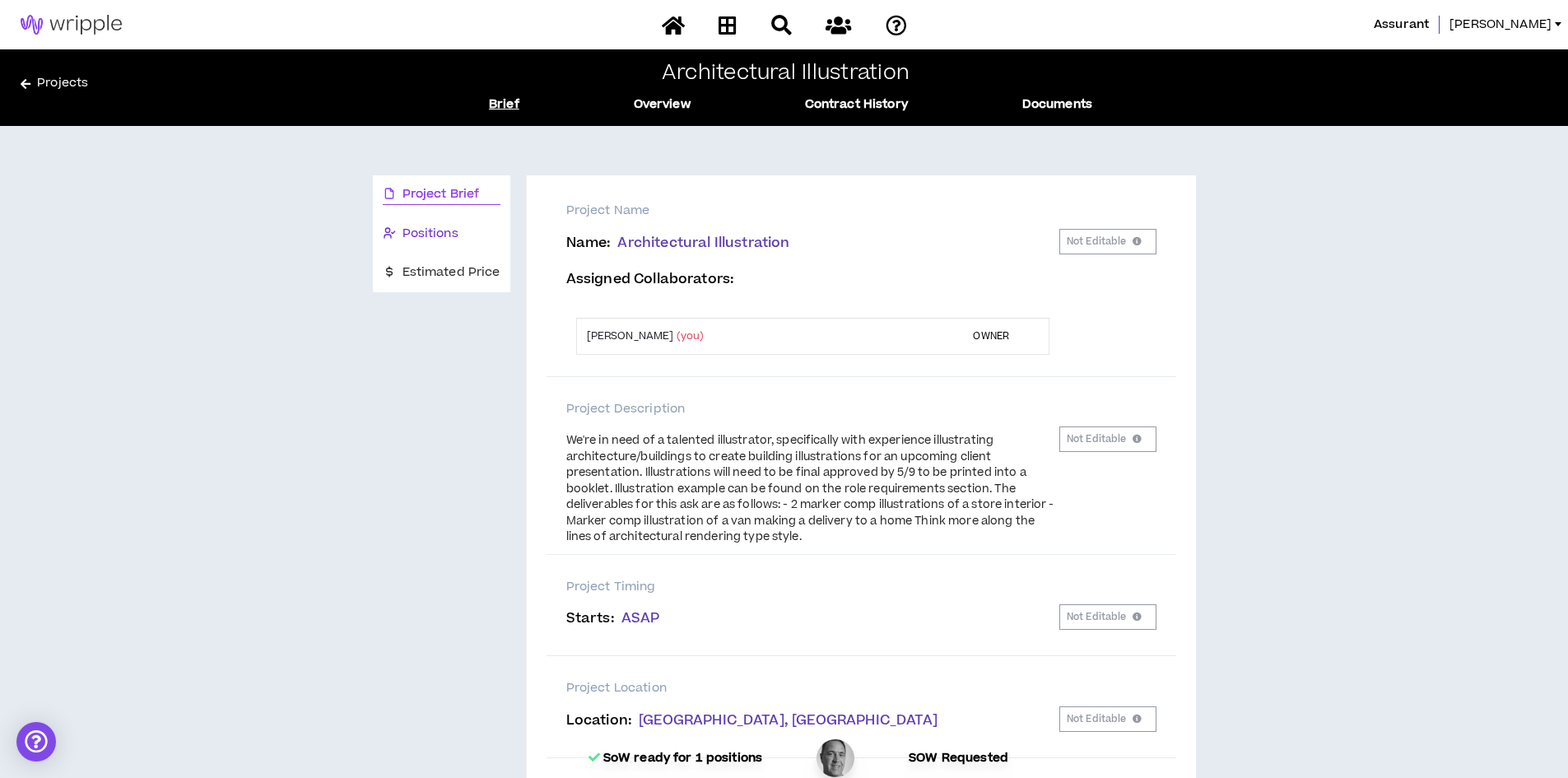
click at [444, 229] on span "Positions" at bounding box center [430, 233] width 56 height 18
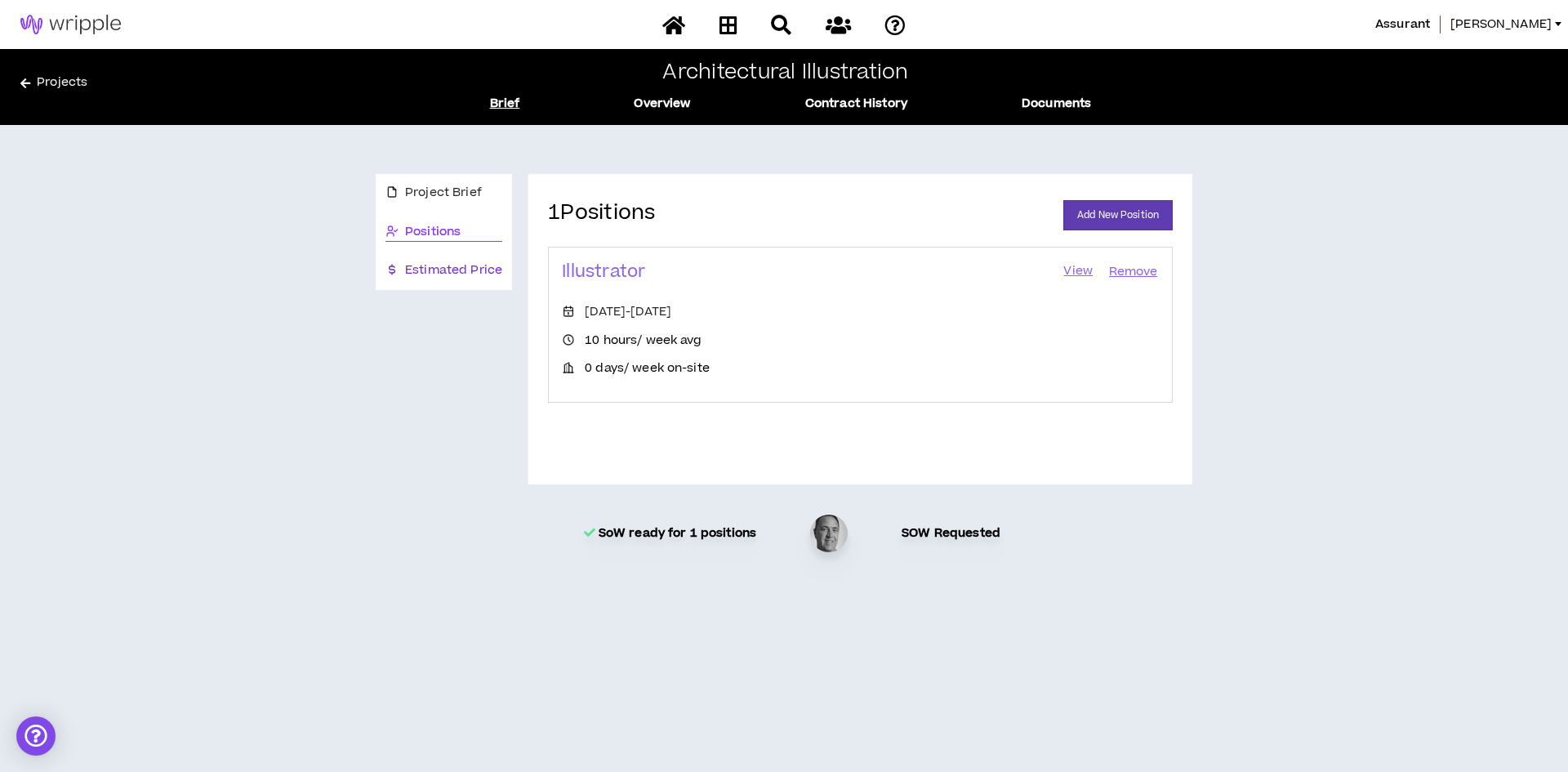
click at [419, 265] on span "Estimated Price" at bounding box center [453, 270] width 97 height 18
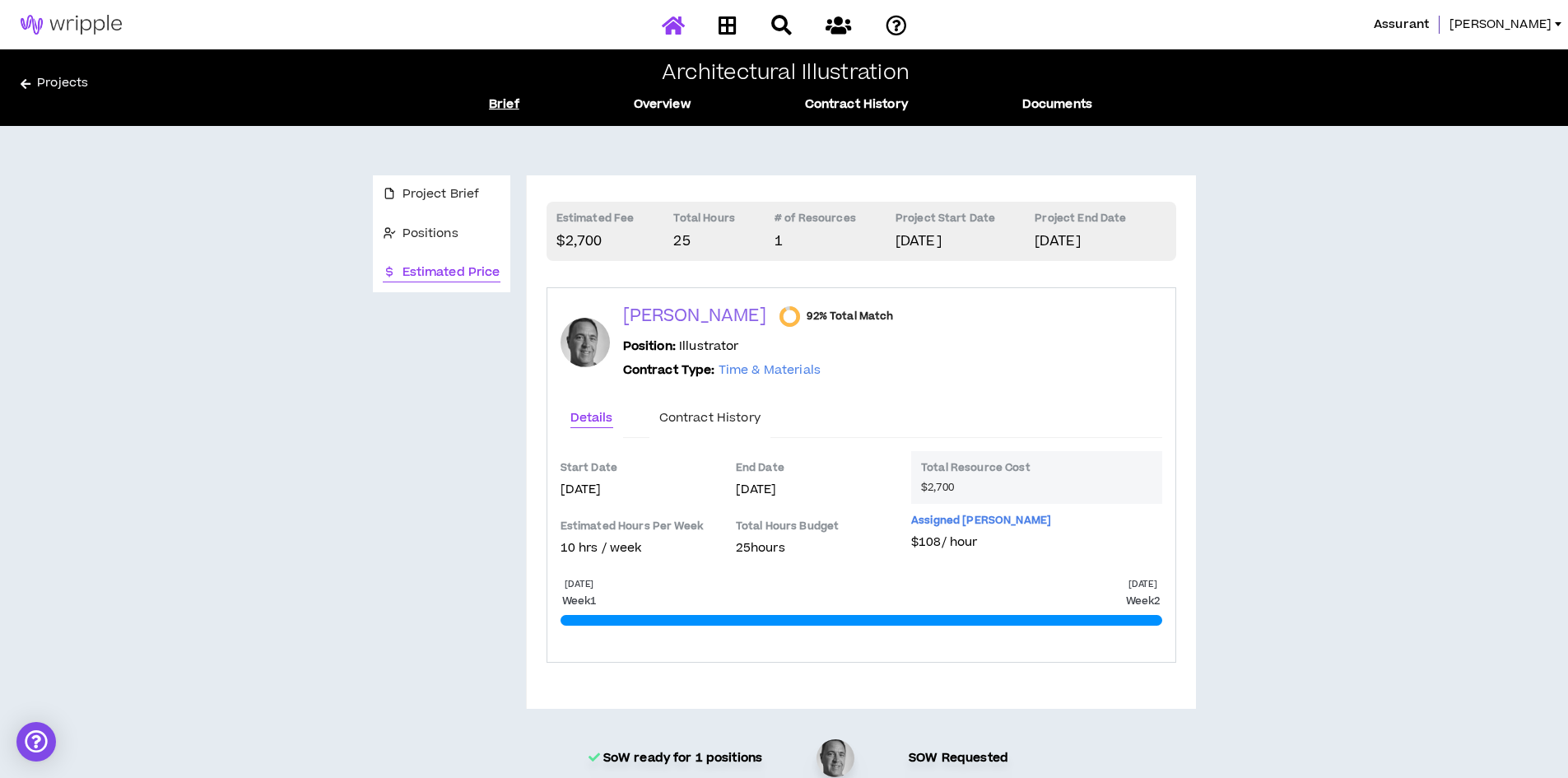
click at [671, 25] on icon at bounding box center [673, 25] width 23 height 20
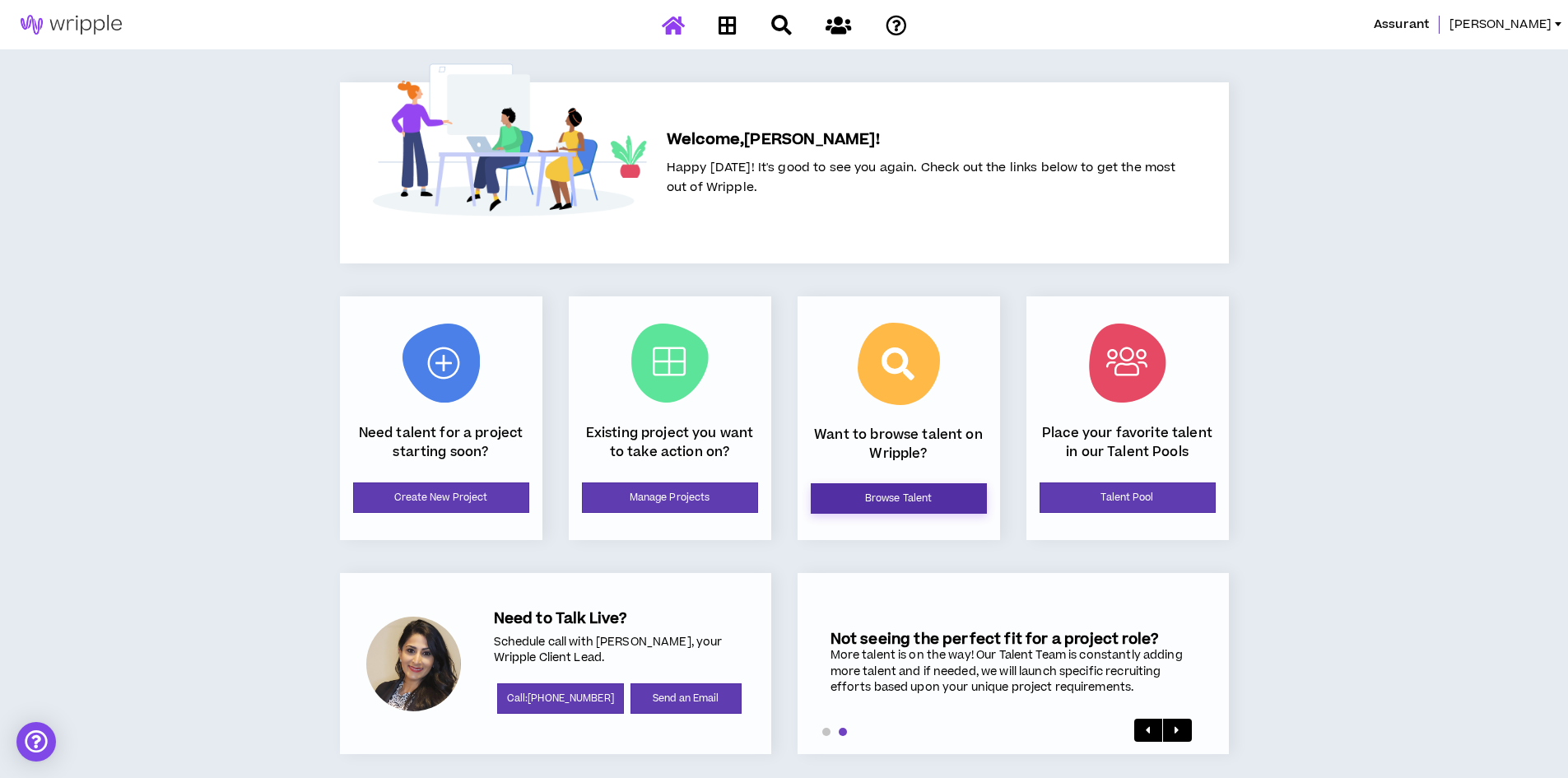
click at [926, 505] on link "Browse Talent" at bounding box center [898, 498] width 176 height 31
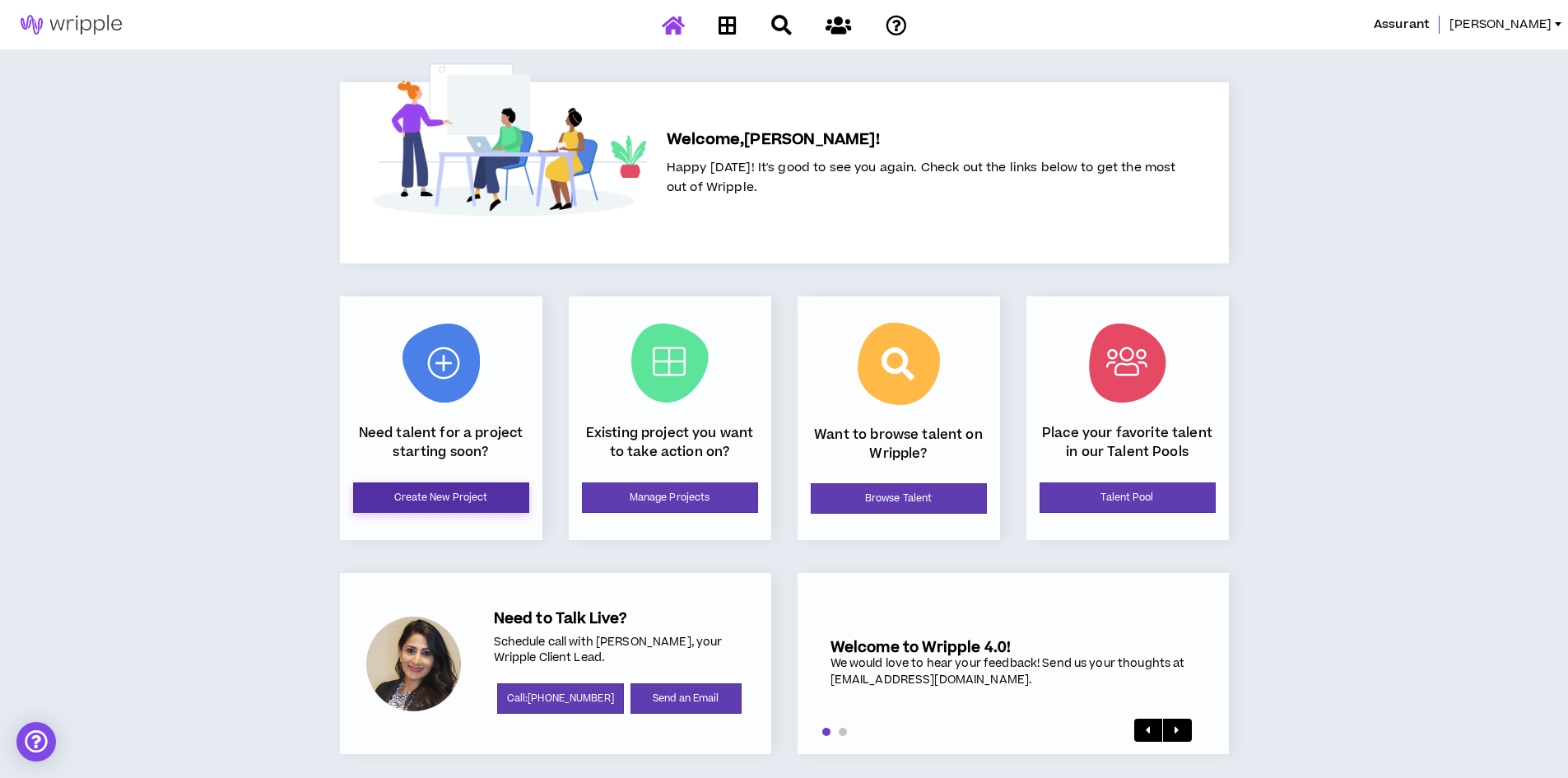
click at [477, 494] on link "Create New Project" at bounding box center [441, 498] width 176 height 31
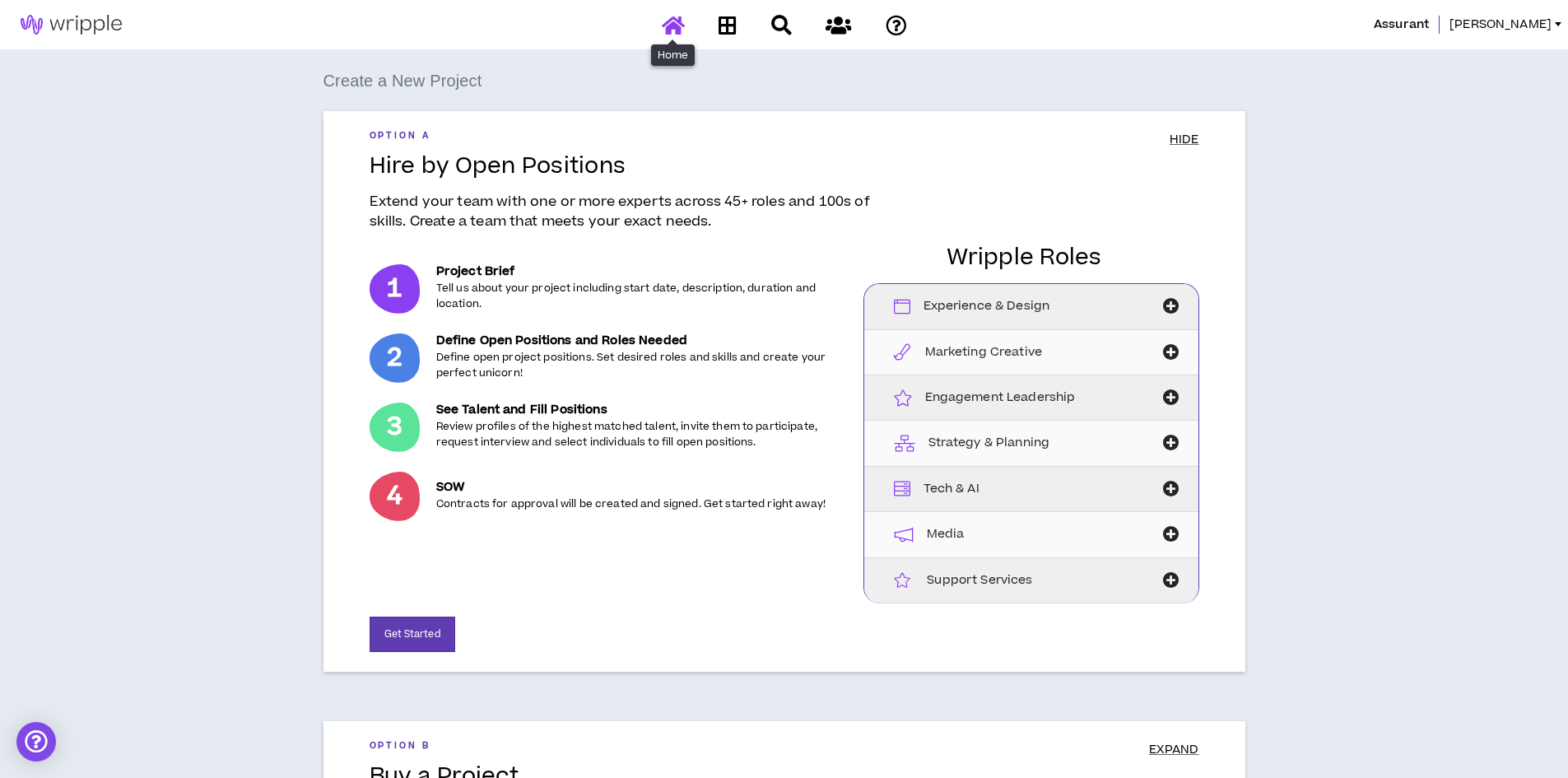
click at [674, 27] on icon at bounding box center [673, 25] width 23 height 20
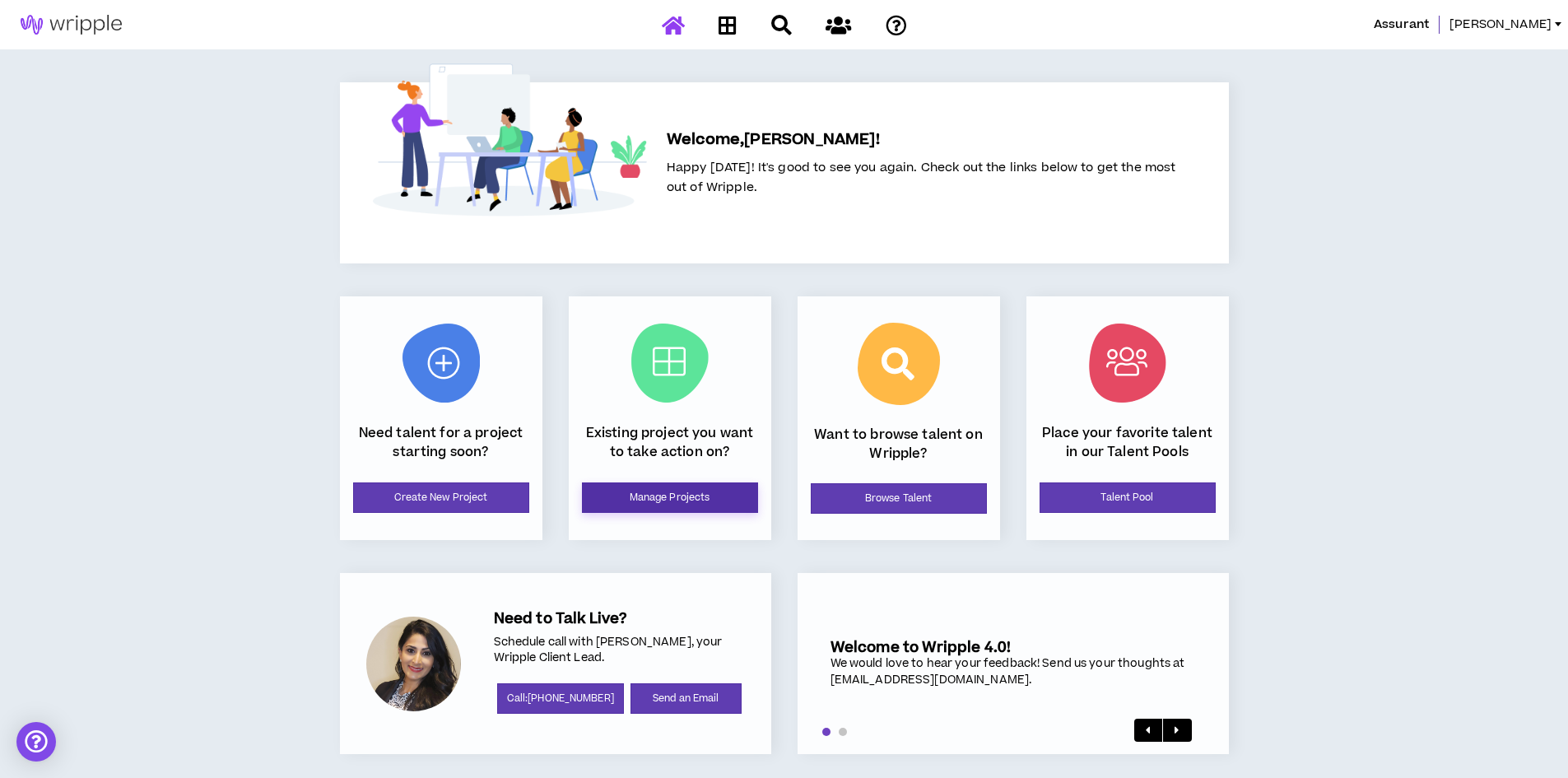
click at [732, 488] on link "Manage Projects" at bounding box center [670, 498] width 176 height 31
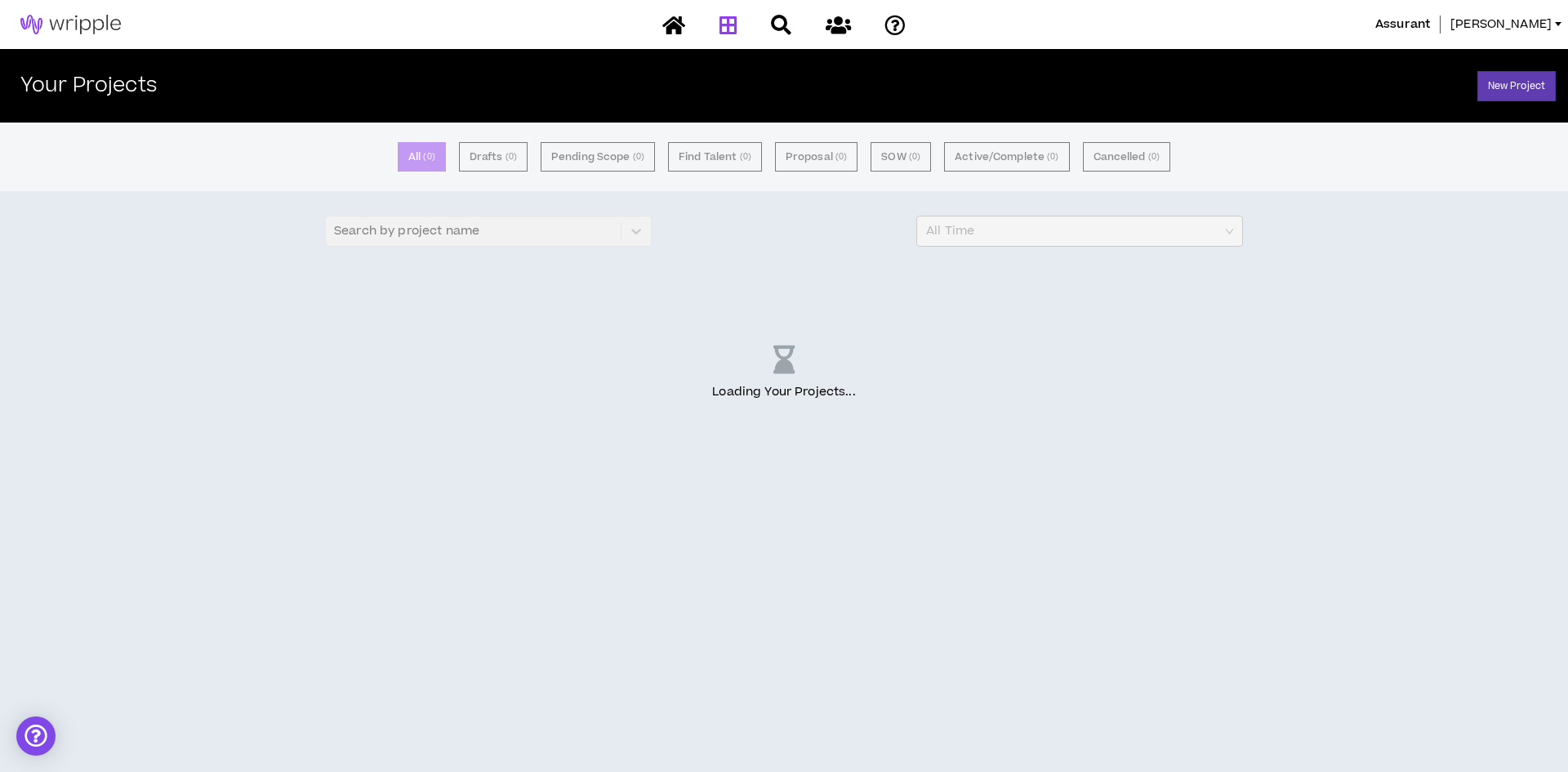
click at [999, 154] on button "Active/Complete ( 0 )" at bounding box center [1006, 157] width 125 height 30
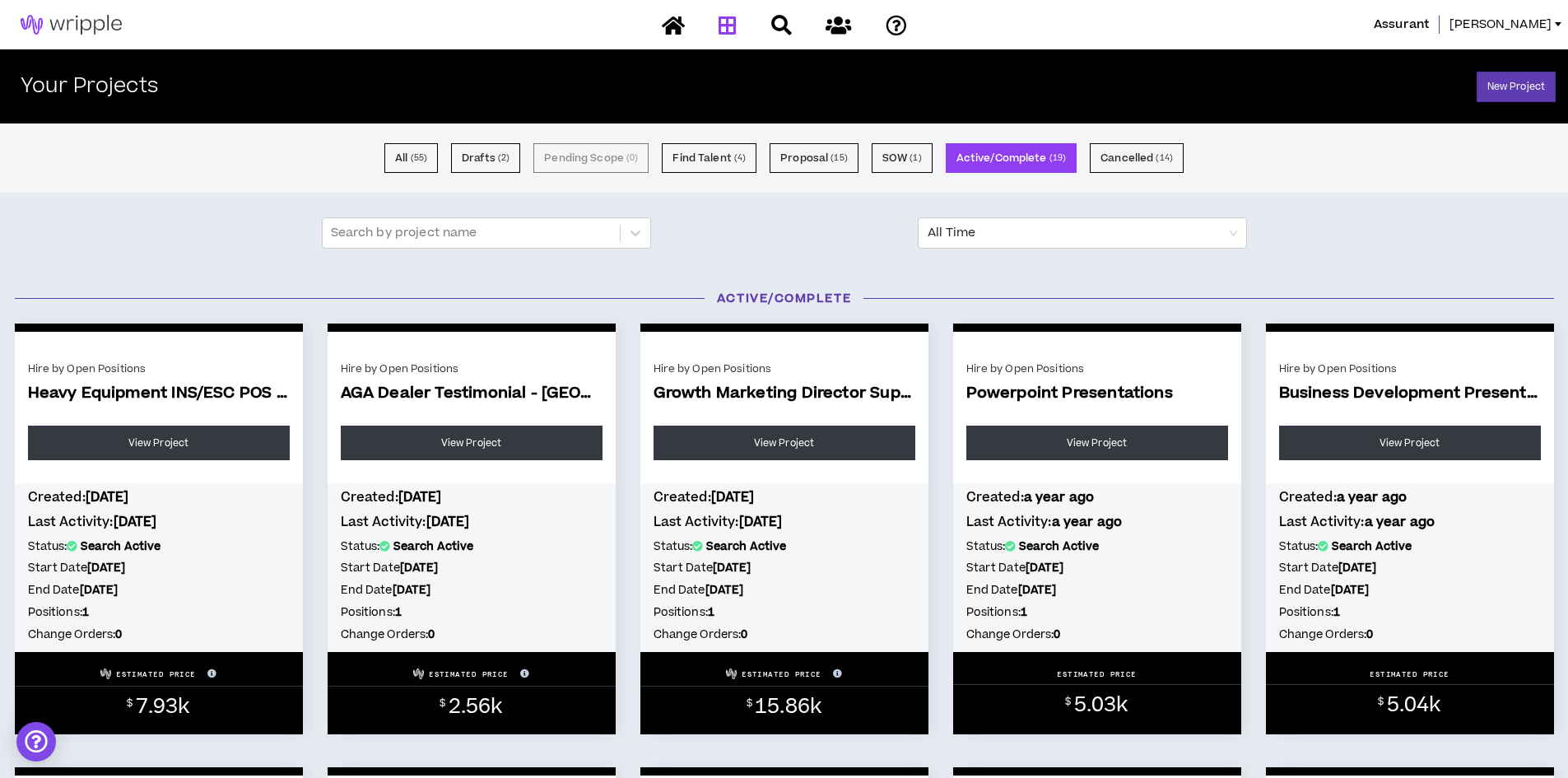
click at [1007, 156] on button "Active/Complete ( 19 )" at bounding box center [1011, 158] width 130 height 30
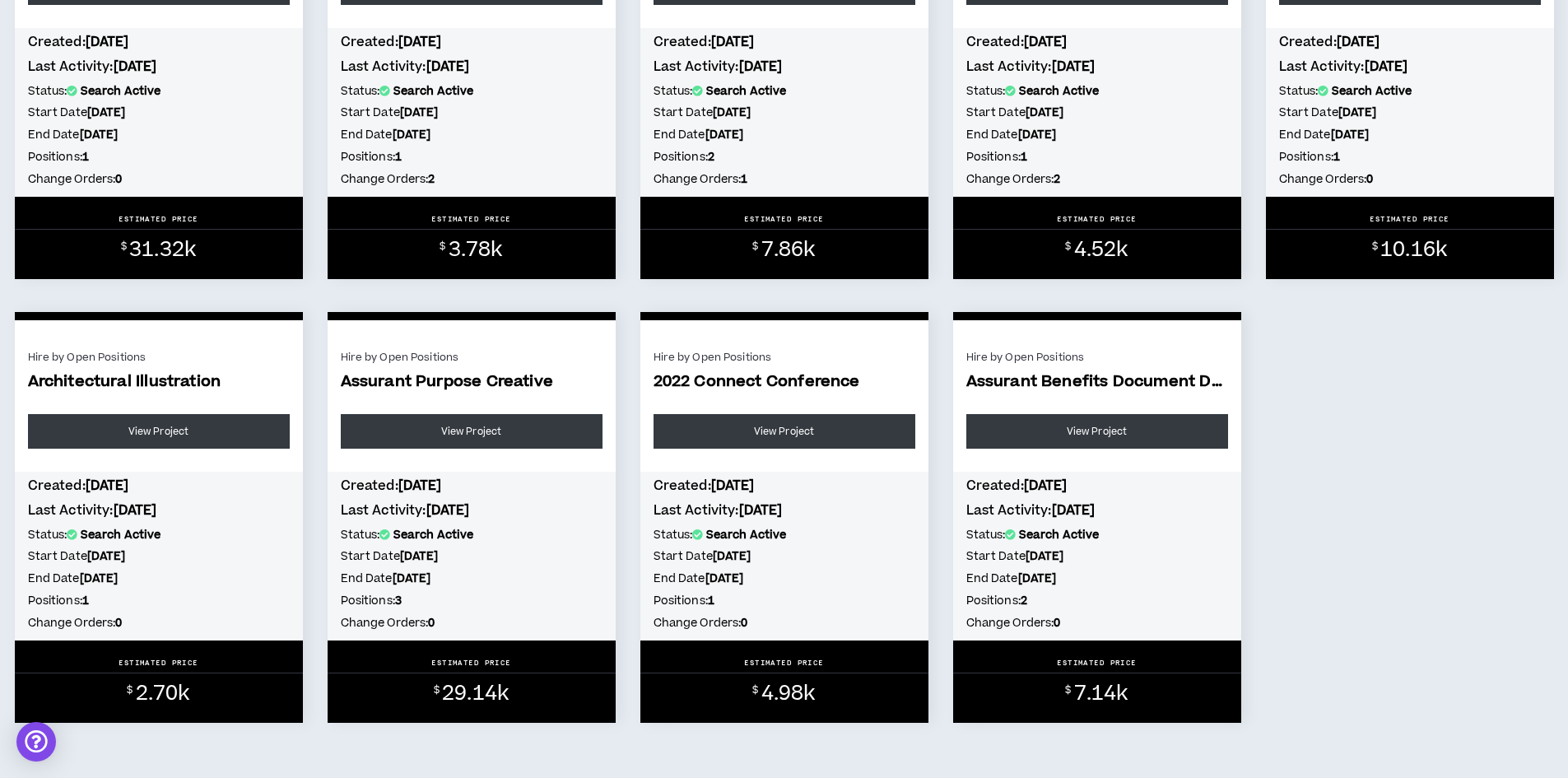
scroll to position [1417, 0]
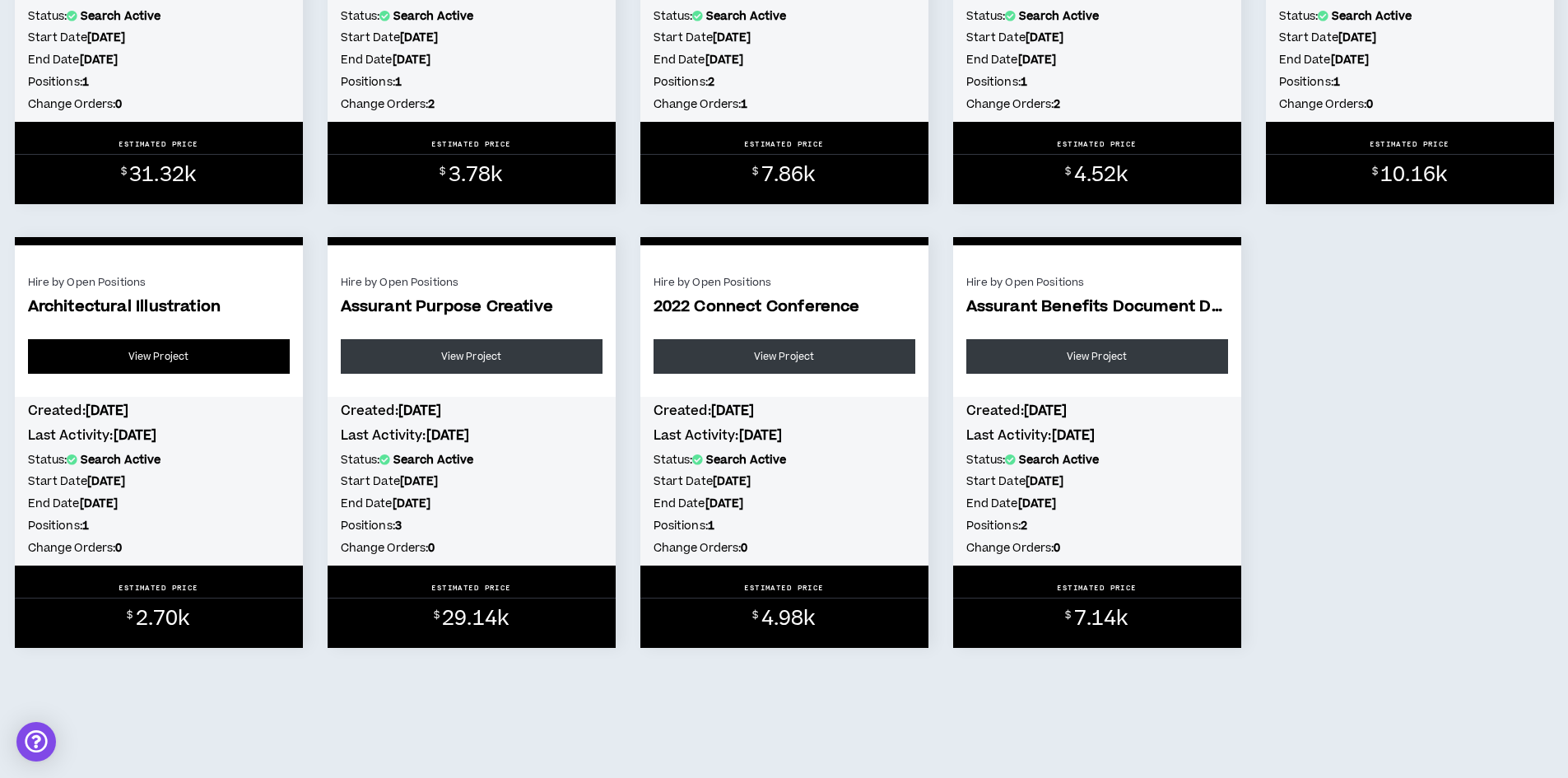
click at [166, 357] on link "View Project" at bounding box center [158, 356] width 262 height 34
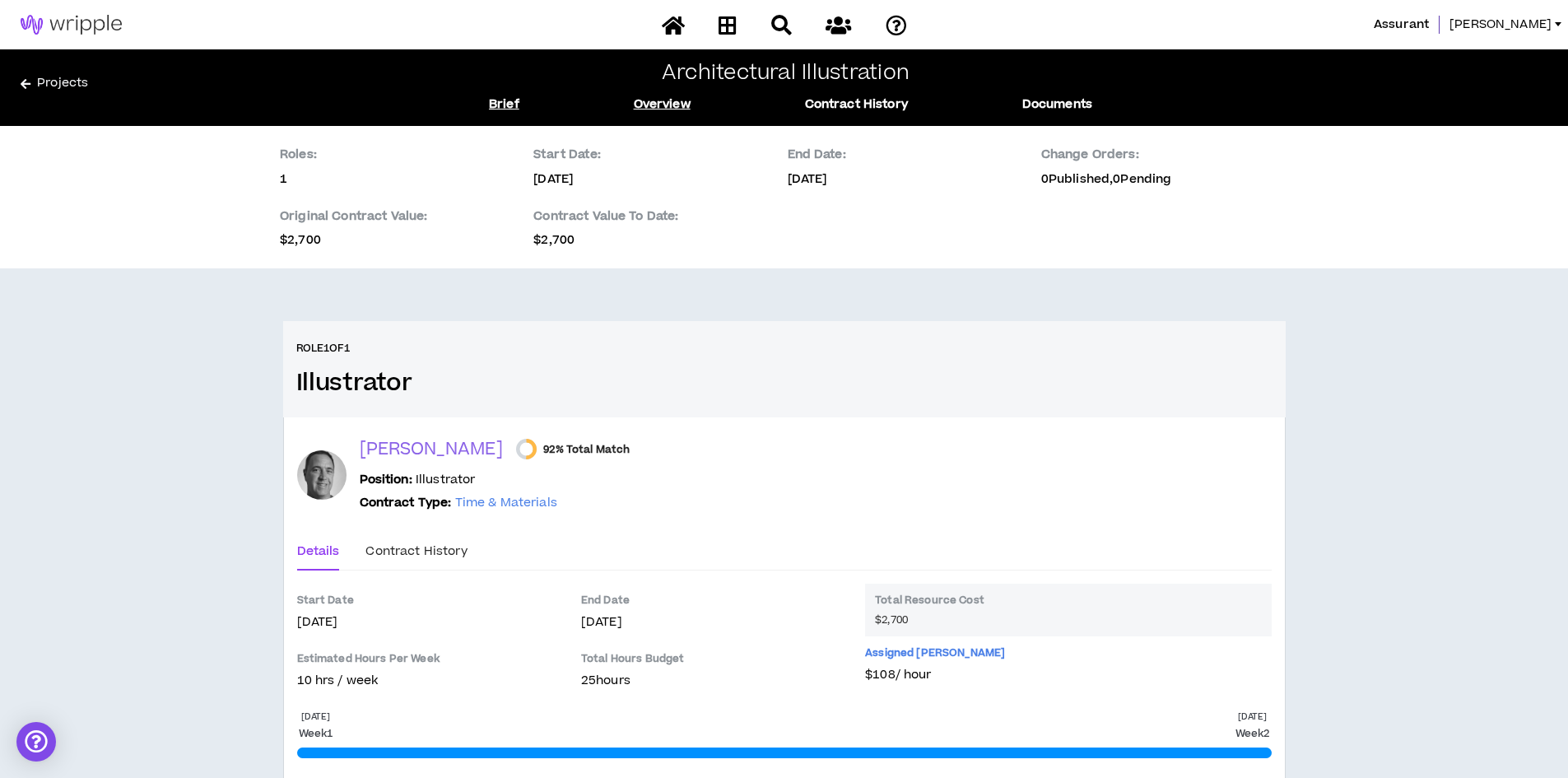
click at [503, 95] on link "Brief" at bounding box center [504, 103] width 31 height 18
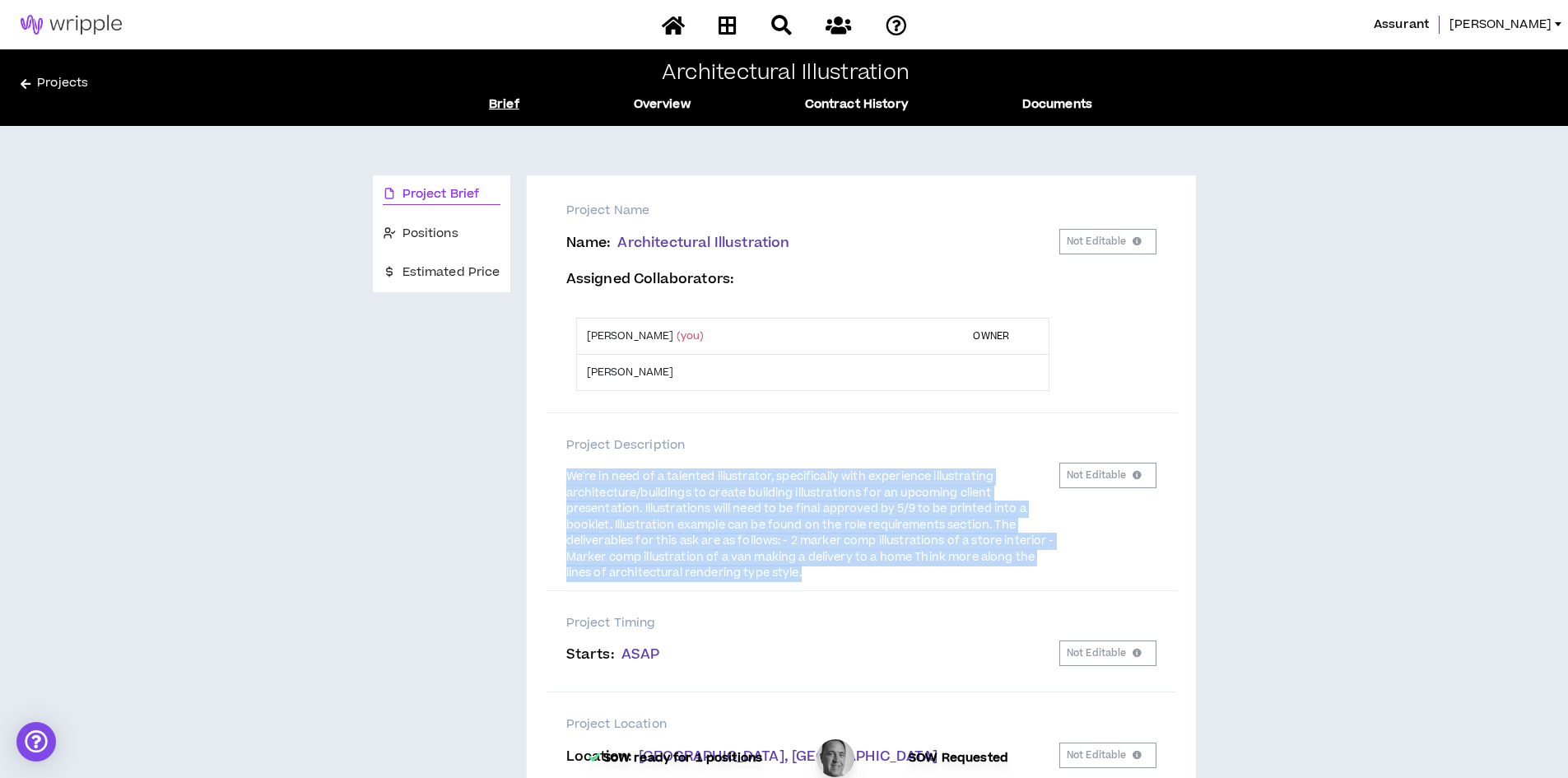
drag, startPoint x: 760, startPoint y: 571, endPoint x: 567, endPoint y: 479, distance: 213.8
click at [567, 479] on div "We're in need of a talented illustrator, specifically with experience illustrat…" at bounding box center [812, 525] width 493 height 113
copy span "We're in need of a talented illustrator, specifically with experience illustrat…"
click at [512, 613] on div "Project Brief Positions Estimated Price Project Name Name : Architectural Illus…" at bounding box center [784, 604] width 823 height 858
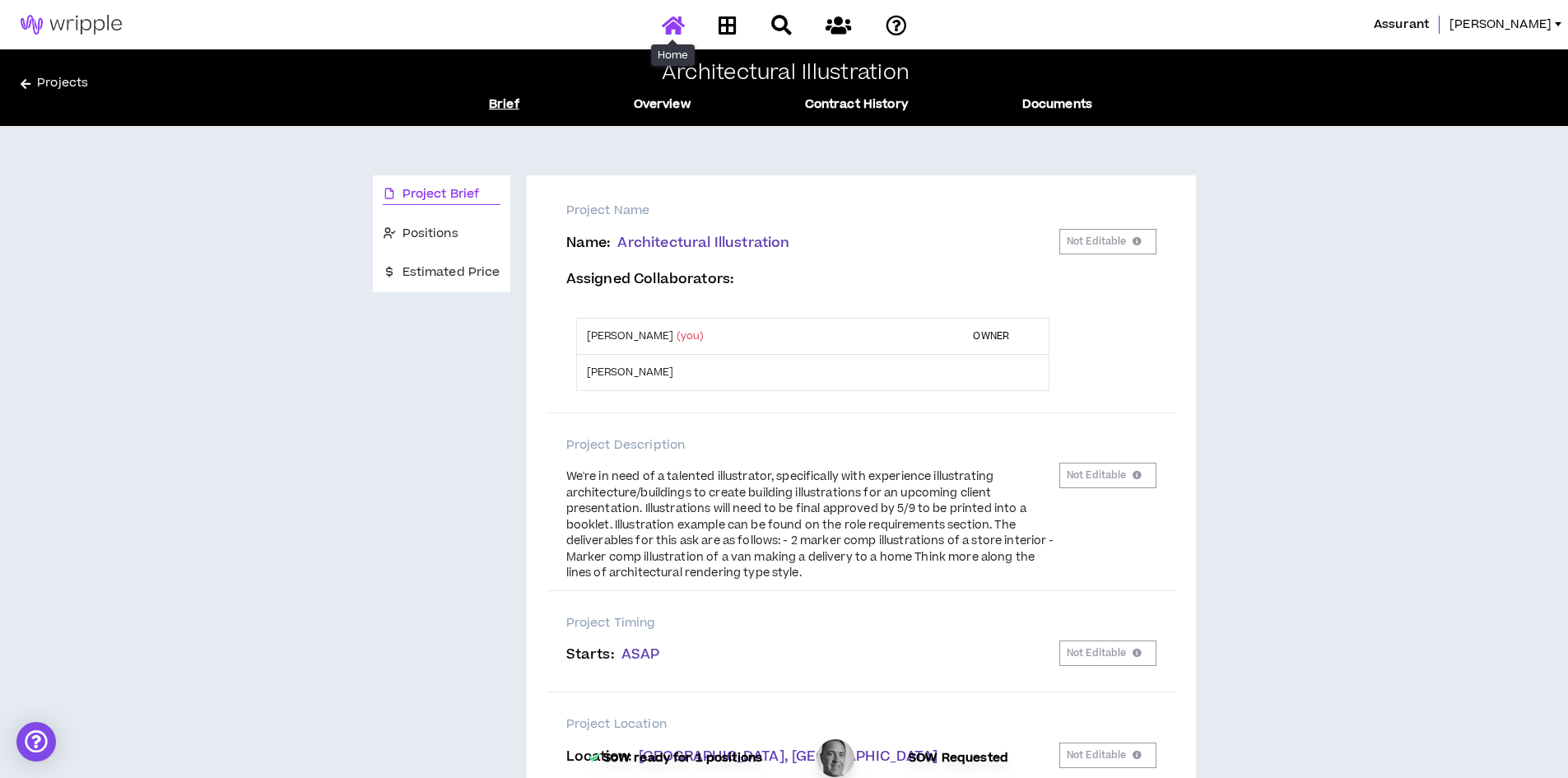
click at [677, 26] on icon at bounding box center [673, 25] width 23 height 20
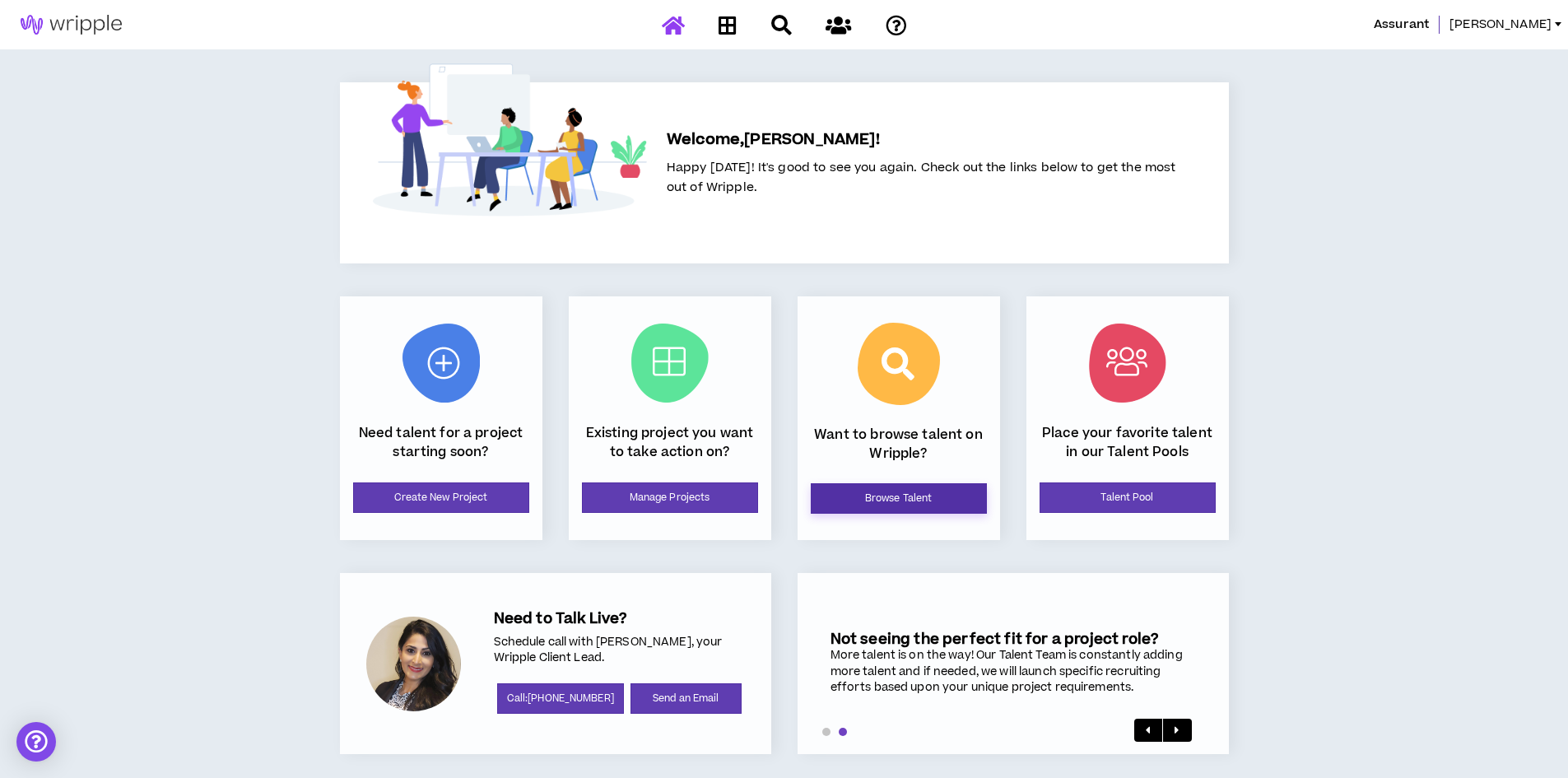
click at [893, 498] on link "Browse Talent" at bounding box center [898, 498] width 176 height 31
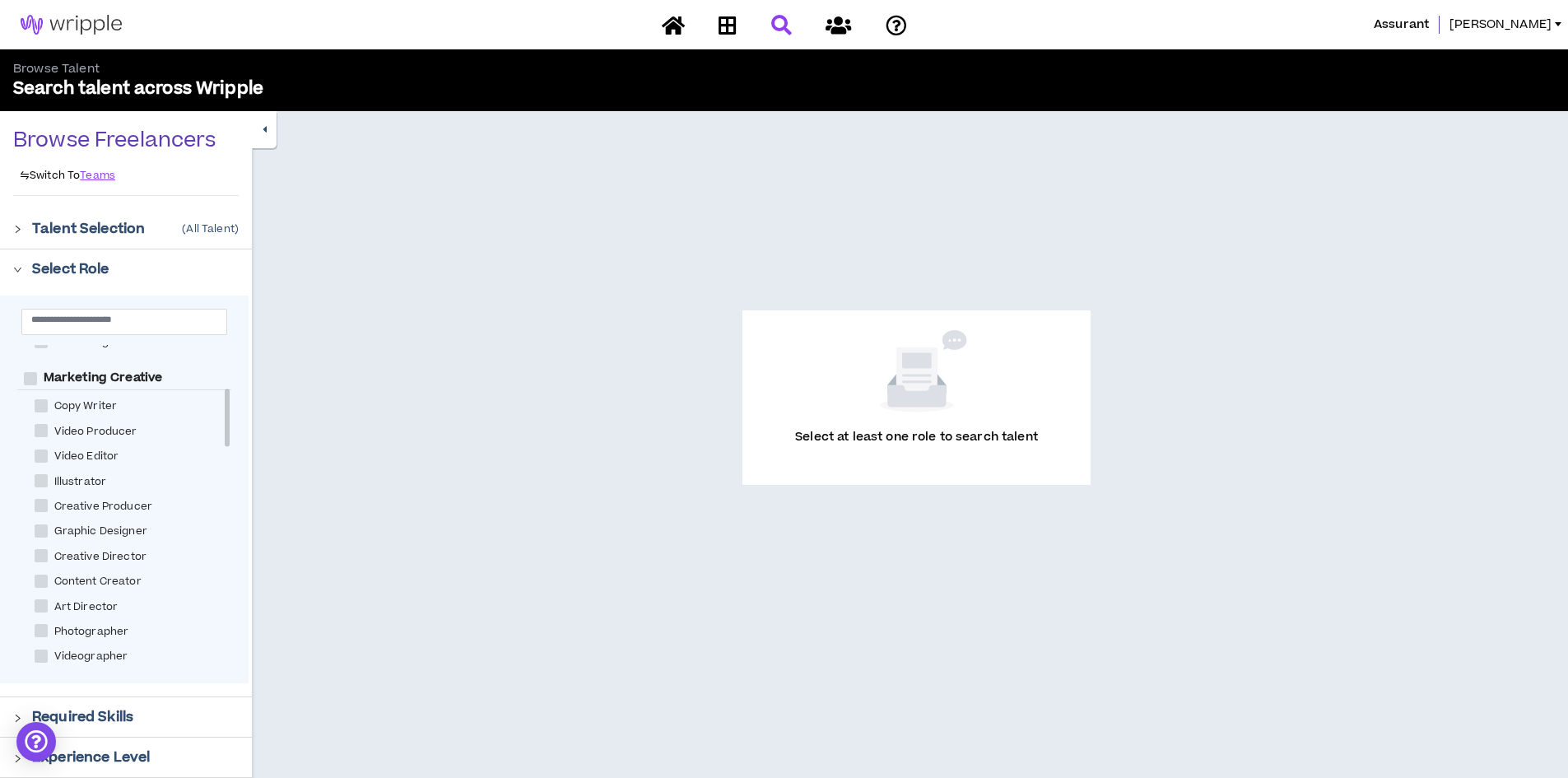
scroll to position [247, 0]
click at [45, 448] on span at bounding box center [41, 452] width 13 height 13
checkbox input "****"
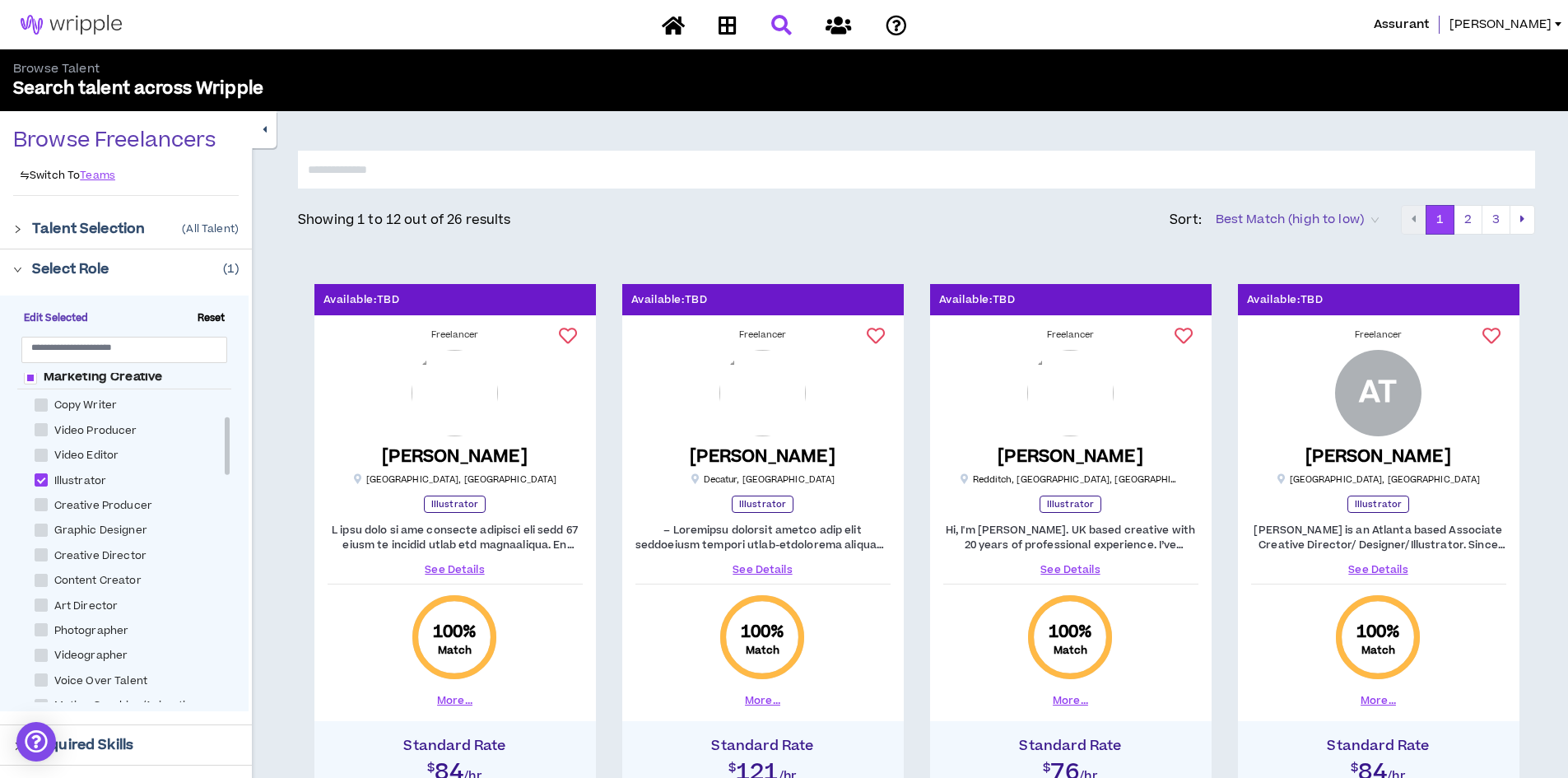
click at [347, 170] on input "text" at bounding box center [917, 170] width 1237 height 38
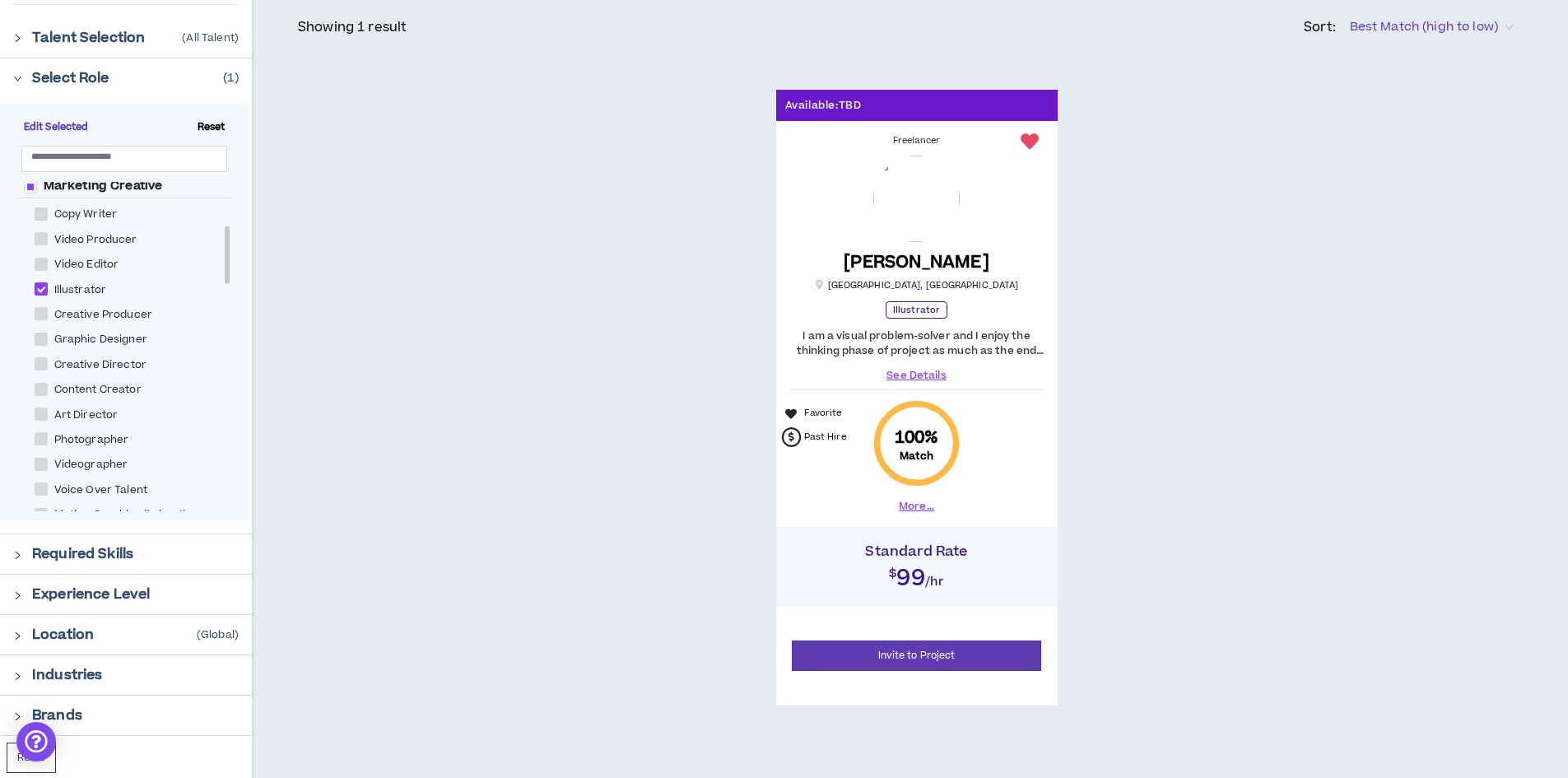
scroll to position [217, 0]
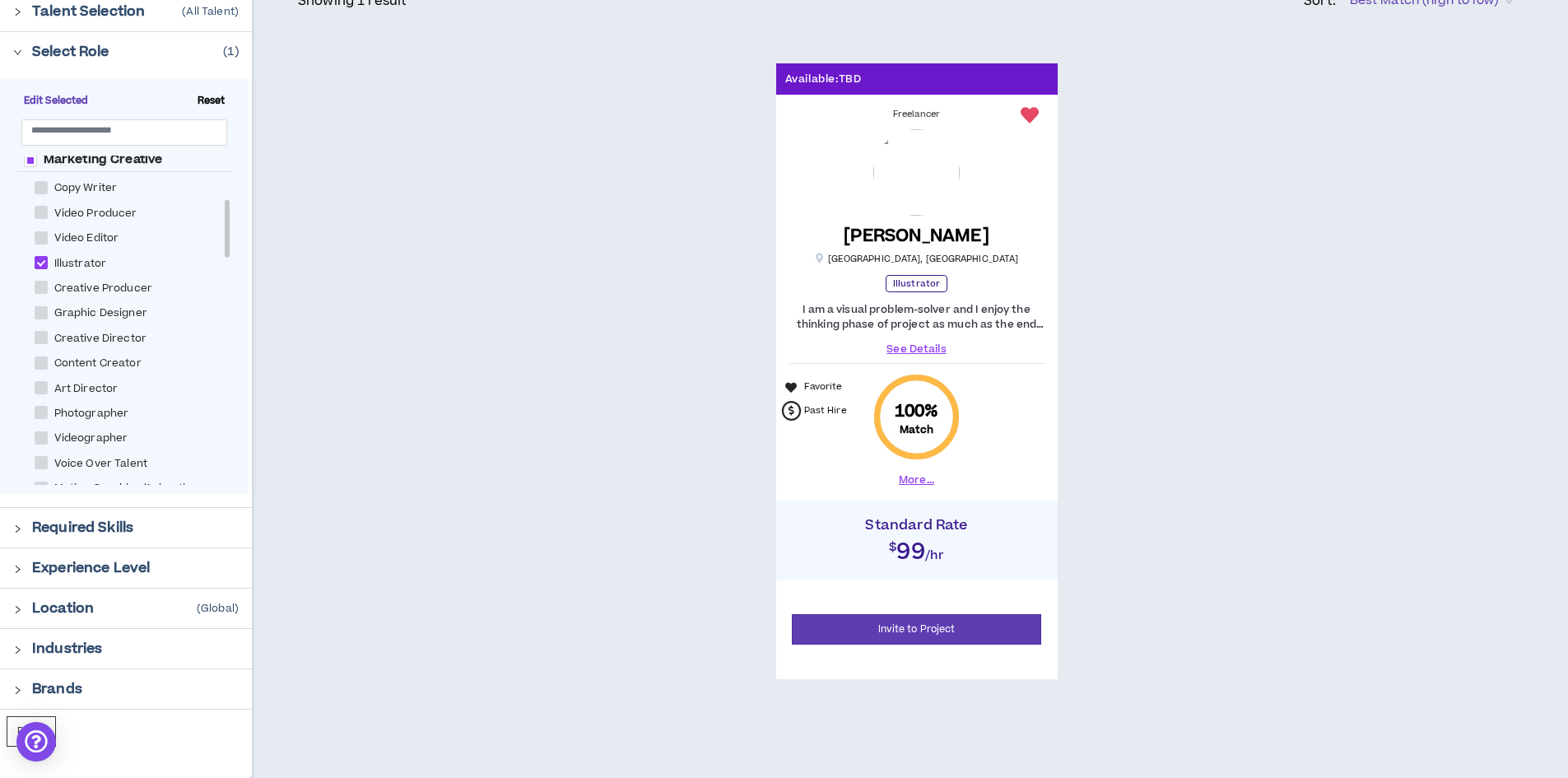
type input "****"
click at [485, 381] on div "Available: TBD Freelancer [PERSON_NAME] [GEOGRAPHIC_DATA] , [GEOGRAPHIC_DATA] I…" at bounding box center [917, 371] width 1237 height 615
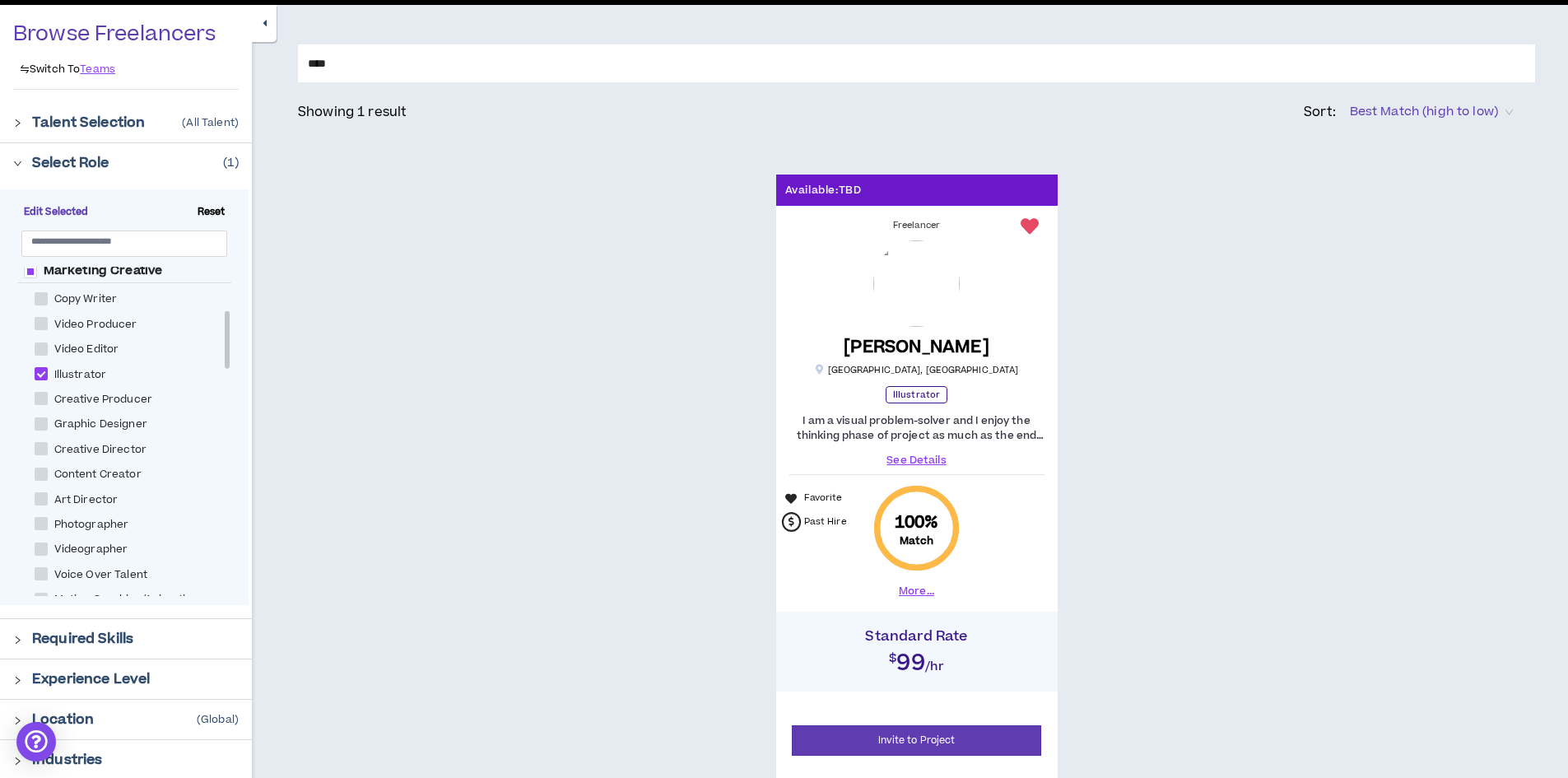
scroll to position [0, 0]
